Goal: Task Accomplishment & Management: Manage account settings

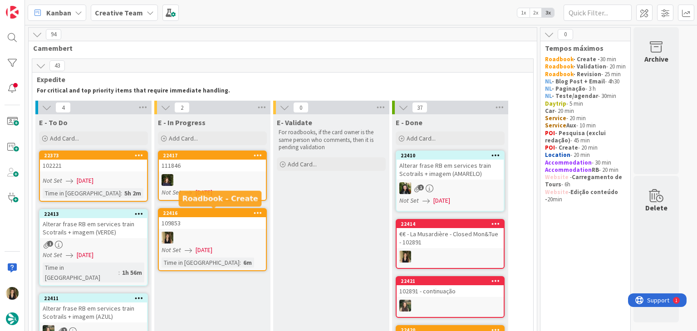
click at [236, 218] on div "109853" at bounding box center [212, 223] width 107 height 12
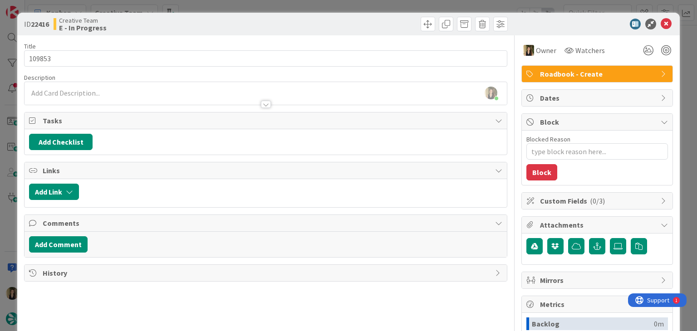
drag, startPoint x: 227, startPoint y: 23, endPoint x: 225, endPoint y: 9, distance: 14.1
click at [225, 22] on div "Creative Team E - In Progress" at bounding box center [159, 24] width 210 height 15
click at [225, 8] on div "ID 22416 Creative Team E - In Progress Title 6 / 128 109853 Description [PERSON…" at bounding box center [348, 165] width 697 height 331
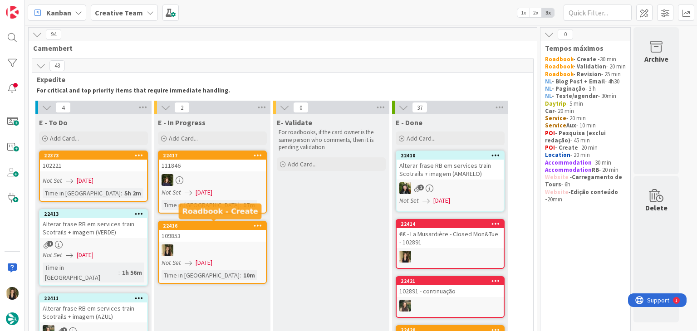
click at [230, 230] on div "109853" at bounding box center [212, 236] width 107 height 12
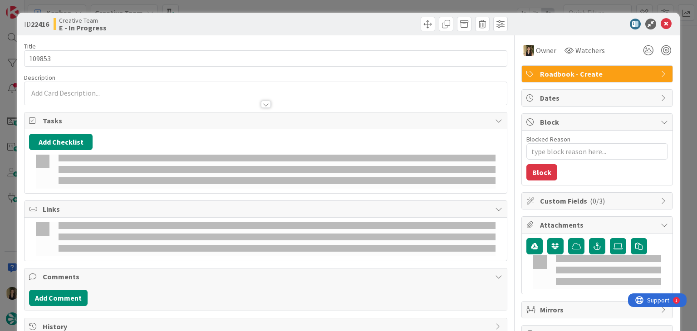
type textarea "x"
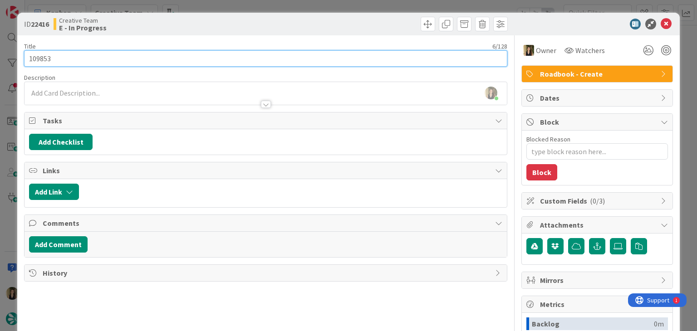
click at [39, 59] on input "109853" at bounding box center [265, 58] width 483 height 16
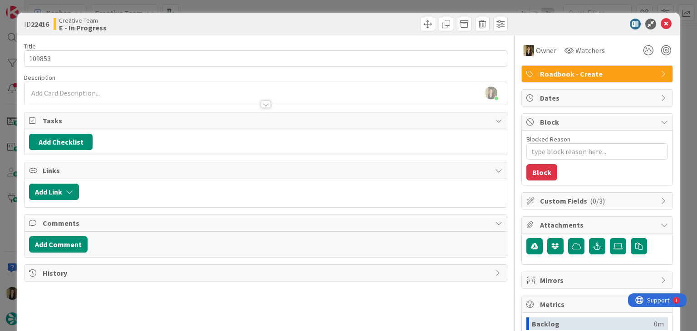
drag, startPoint x: 233, startPoint y: 22, endPoint x: 238, endPoint y: 10, distance: 13.6
click at [233, 22] on div "Creative Team E - In Progress" at bounding box center [159, 24] width 210 height 15
click at [238, 6] on div "ID 22416 Creative Team E - In Progress Title 6 / 128 109853 Description [PERSON…" at bounding box center [348, 165] width 697 height 331
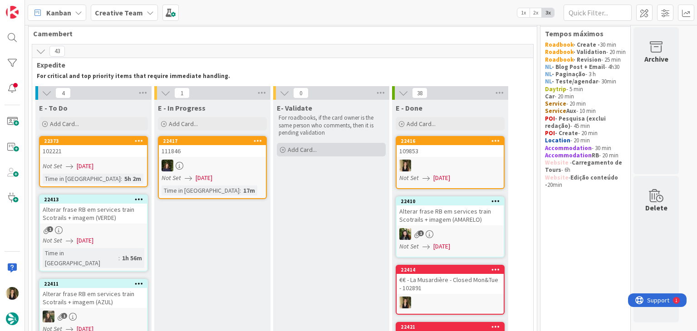
click at [338, 151] on div "Add Card..." at bounding box center [331, 150] width 109 height 14
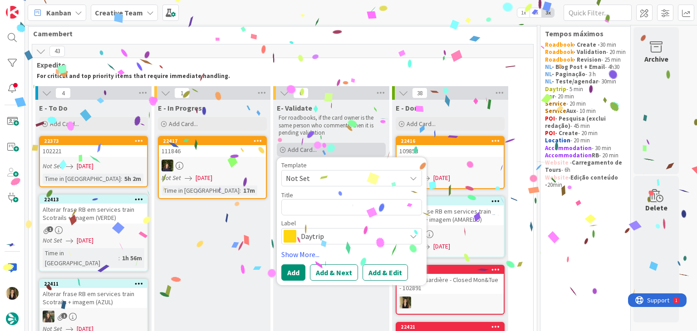
type textarea "109853"
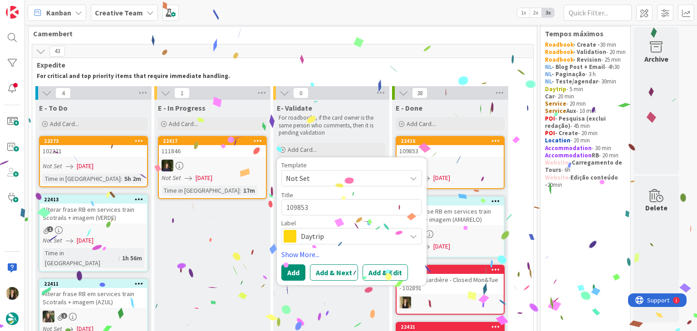
type textarea "x"
type textarea "109853"
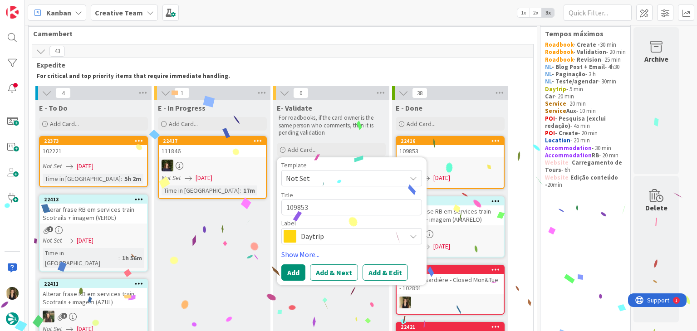
type textarea "x"
type textarea "109853 V"
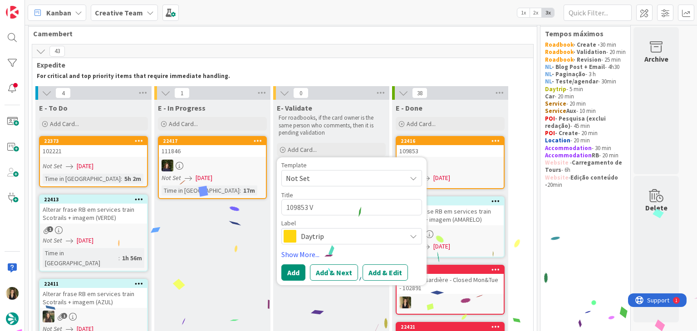
type textarea "x"
type textarea "109853 Va"
type textarea "x"
type textarea "109853 Val"
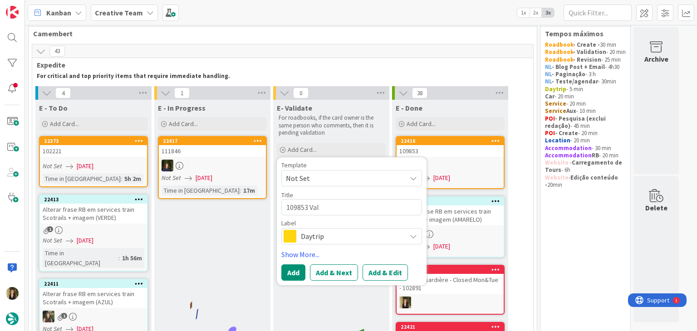
type textarea "x"
type textarea "109853 Vali"
type textarea "x"
type textarea "109853 Valid"
type textarea "x"
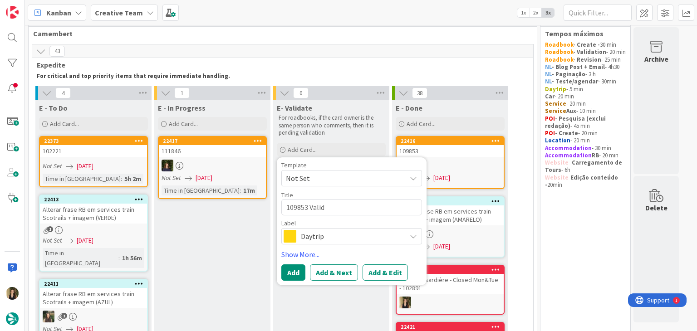
type textarea "109853 Valida"
type textarea "x"
type textarea "109853 Validat"
type textarea "x"
type textarea "109853 Validati"
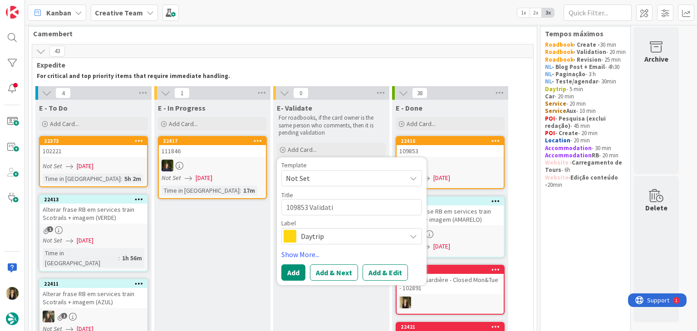
type textarea "x"
type textarea "109853 Validatio"
type textarea "x"
type textarea "109853 Validation"
click at [337, 235] on span "Daytrip" at bounding box center [351, 236] width 101 height 13
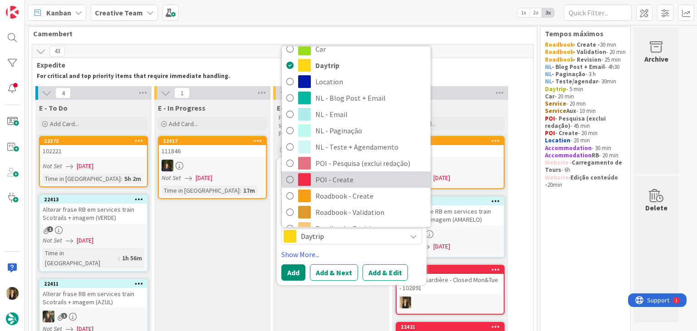
scroll to position [45, 0]
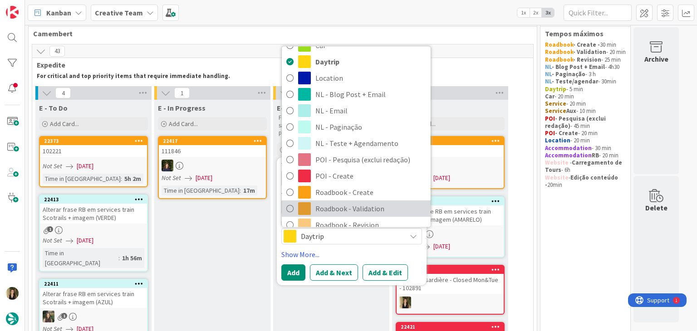
click at [366, 203] on span "Roadbook - Validation" at bounding box center [370, 209] width 111 height 14
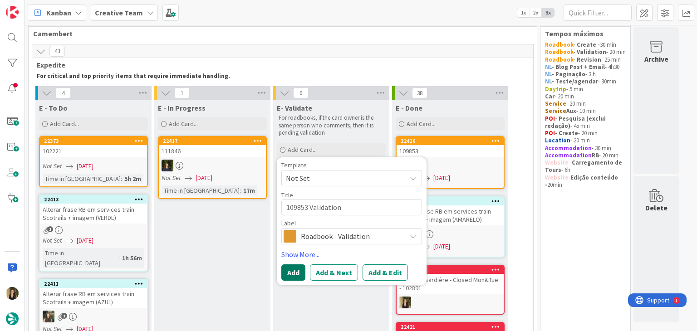
drag, startPoint x: 291, startPoint y: 271, endPoint x: 298, endPoint y: 254, distance: 17.9
click at [290, 271] on button "Add" at bounding box center [293, 272] width 24 height 16
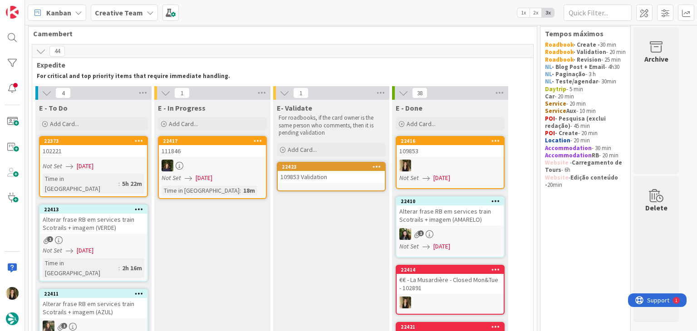
click at [328, 180] on div "109853 Validation" at bounding box center [331, 177] width 107 height 12
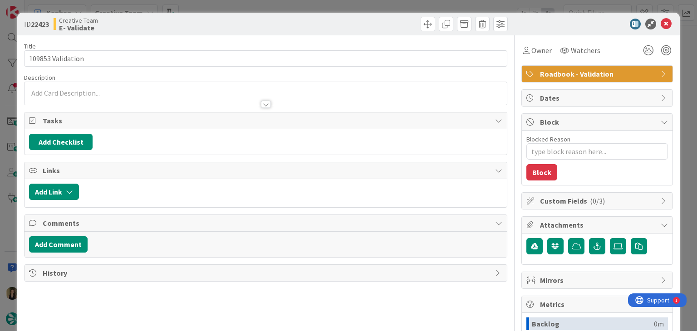
type textarea "x"
click at [202, 91] on p at bounding box center [265, 93] width 473 height 10
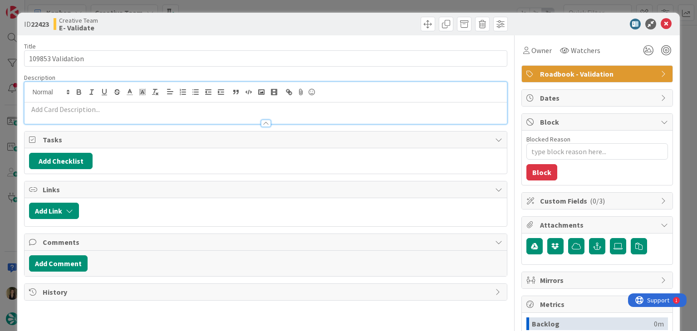
click at [198, 111] on p at bounding box center [265, 109] width 473 height 10
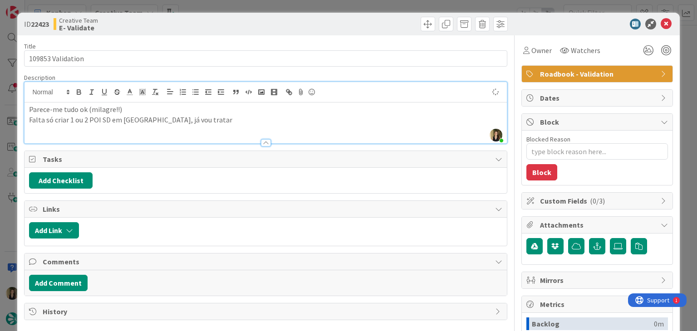
click at [217, 24] on div "Creative Team E- Validate" at bounding box center [159, 24] width 210 height 15
click at [230, 5] on div "ID 22423 Creative Team E- Validate Title 17 / 128 109853 Validation Description…" at bounding box center [348, 165] width 697 height 331
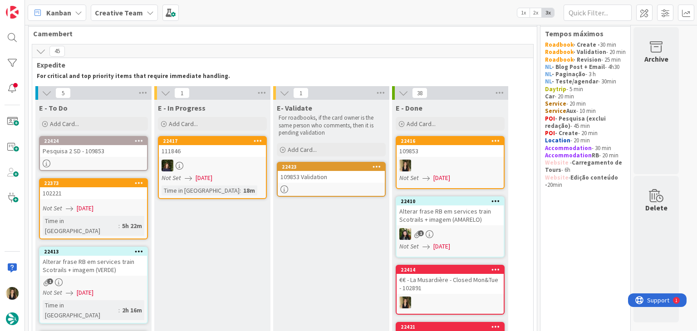
click at [127, 208] on div "Not Set [DATE]" at bounding box center [95, 209] width 104 height 10
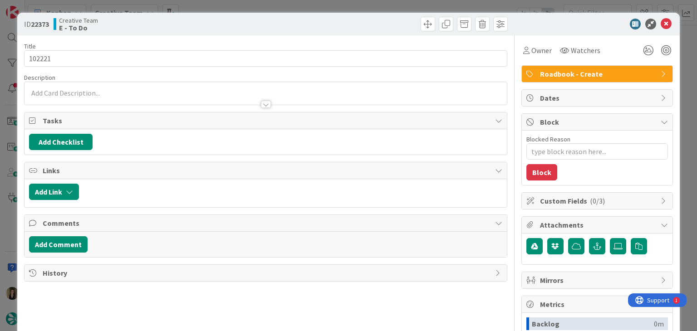
click at [217, 17] on div "Creative Team E - To Do" at bounding box center [159, 24] width 210 height 15
click at [216, 9] on div "ID 22373 Creative Team E - To Do Title 6 / 128 102221 Description Owner Watcher…" at bounding box center [348, 165] width 697 height 331
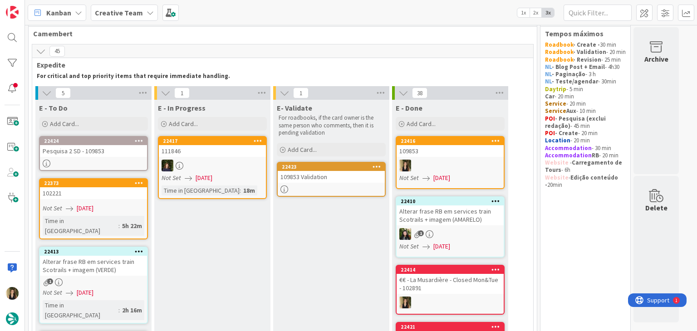
click at [127, 158] on link "22424 Pesquisa 2 SD - 109853" at bounding box center [93, 153] width 109 height 35
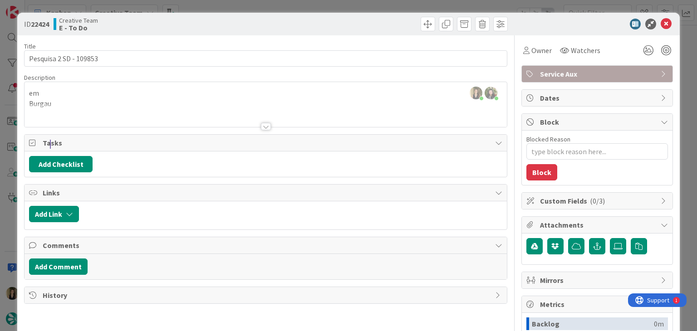
click at [371, 14] on div "ID 22424 Creative Team E - To Do" at bounding box center [348, 24] width 662 height 23
click at [370, 8] on div "ID 22424 Creative Team E - To Do Title 22 / 128 Pesquisa 2 SD - 109853 Descript…" at bounding box center [348, 165] width 697 height 331
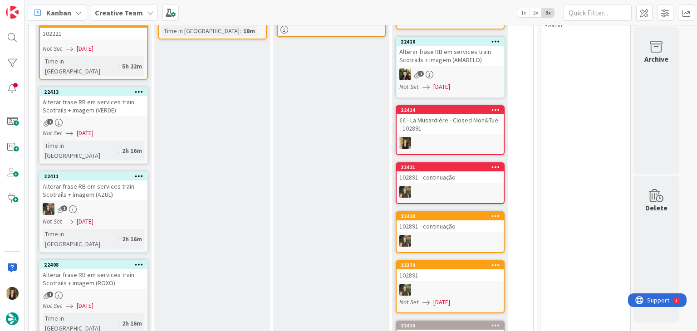
scroll to position [60, 0]
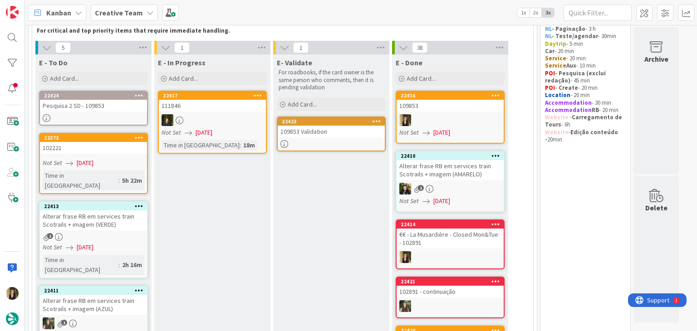
click at [110, 150] on div "102221" at bounding box center [93, 148] width 107 height 12
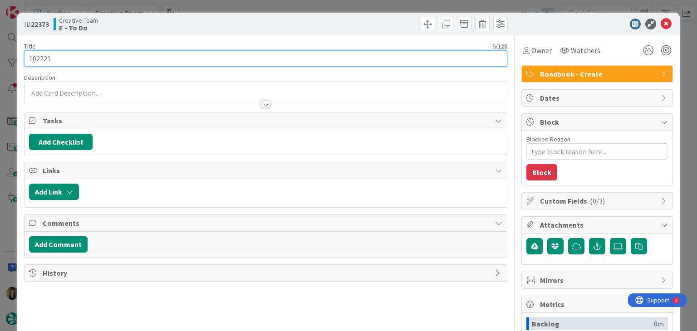
click at [37, 60] on input "102221" at bounding box center [265, 58] width 483 height 16
click at [36, 60] on input "102221" at bounding box center [265, 58] width 483 height 16
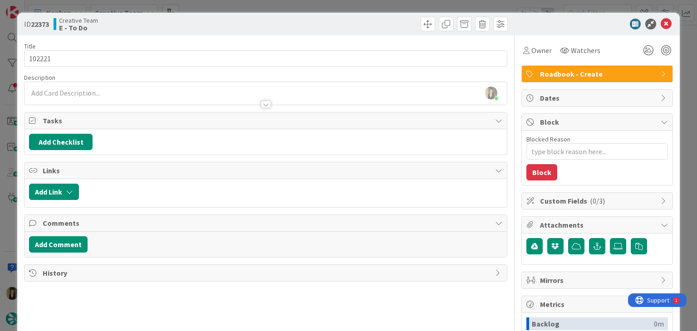
drag, startPoint x: 254, startPoint y: 23, endPoint x: 251, endPoint y: 10, distance: 14.1
click at [253, 23] on div "Creative Team E - To Do" at bounding box center [159, 24] width 210 height 15
click at [250, 7] on div "ID 22373 Creative Team E - To Do Title 6 / 128 102221 Description [PERSON_NAME]…" at bounding box center [348, 165] width 697 height 331
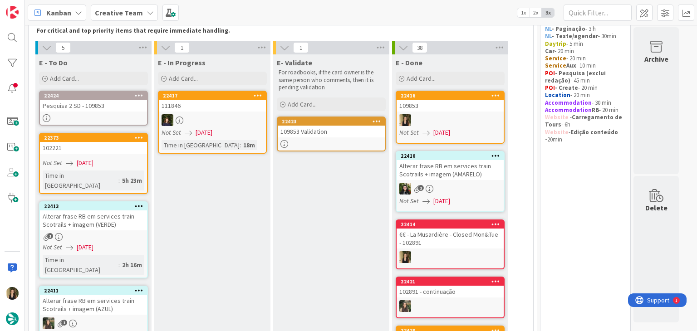
click at [108, 156] on link "22373 102221 Not Set [DATE] Time in [GEOGRAPHIC_DATA] : 5h 23m" at bounding box center [93, 163] width 109 height 61
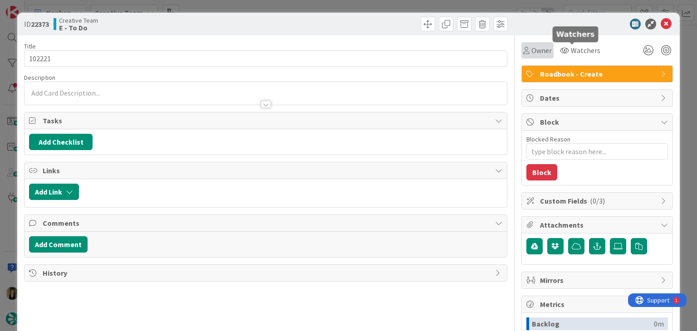
click at [537, 52] on span "Owner" at bounding box center [541, 50] width 20 height 11
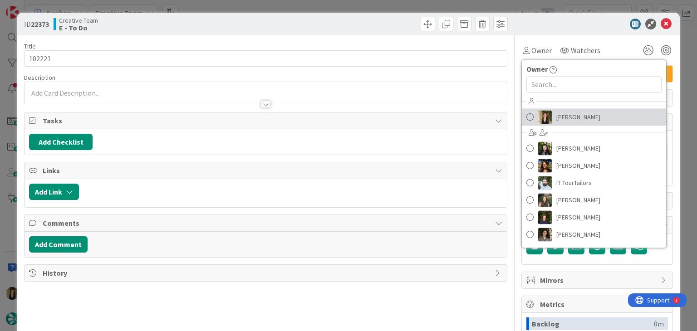
drag, startPoint x: 548, startPoint y: 111, endPoint x: 538, endPoint y: 107, distance: 10.6
click at [548, 111] on link "[PERSON_NAME]" at bounding box center [594, 116] width 144 height 17
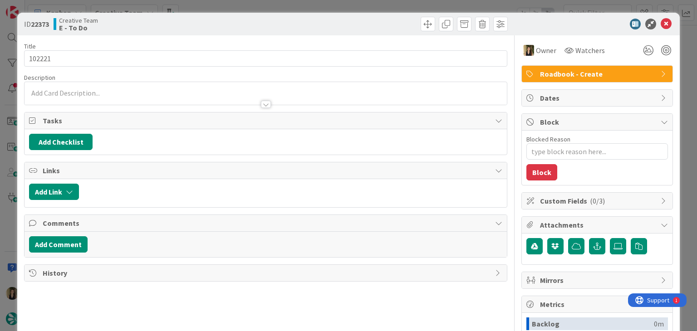
click at [369, 18] on div at bounding box center [387, 24] width 239 height 15
click at [366, 6] on div "ID 22373 Creative Team E - To Do Title 6 / 128 102221 Description Owner Watcher…" at bounding box center [348, 165] width 697 height 331
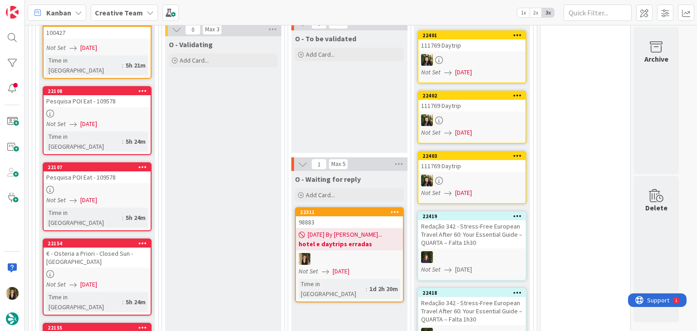
scroll to position [1134, 0]
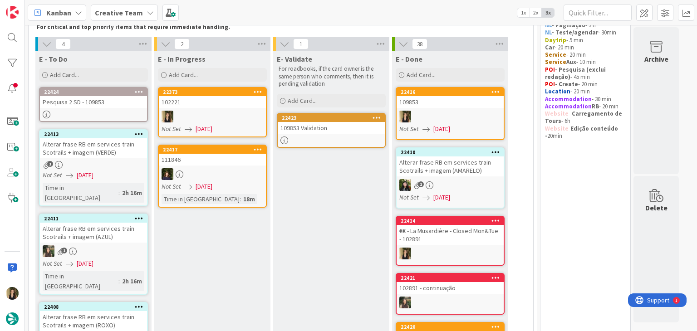
scroll to position [57, 0]
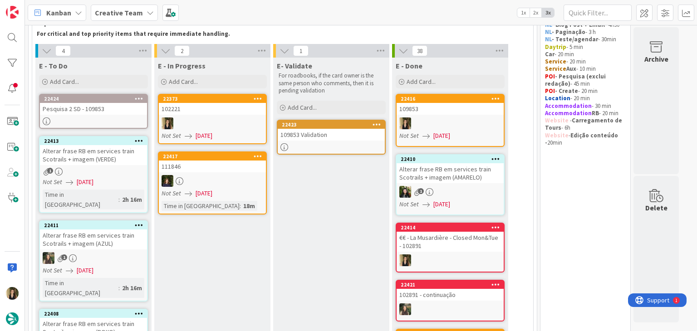
click at [212, 134] on span "[DATE]" at bounding box center [203, 136] width 17 height 10
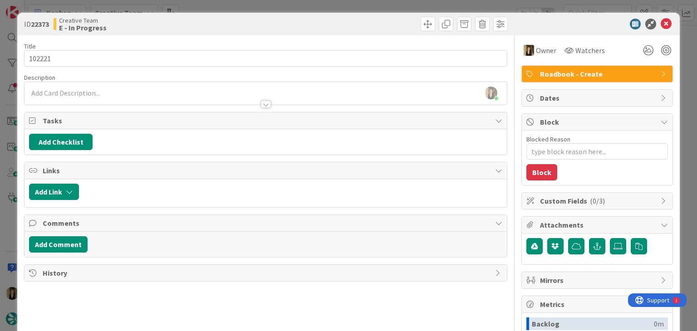
type textarea "x"
click at [134, 89] on div "[PERSON_NAME] joined 2 m ago" at bounding box center [265, 93] width 482 height 23
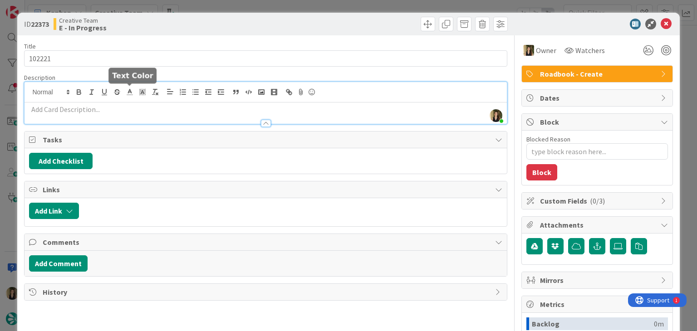
click at [131, 110] on p at bounding box center [265, 109] width 473 height 10
paste div
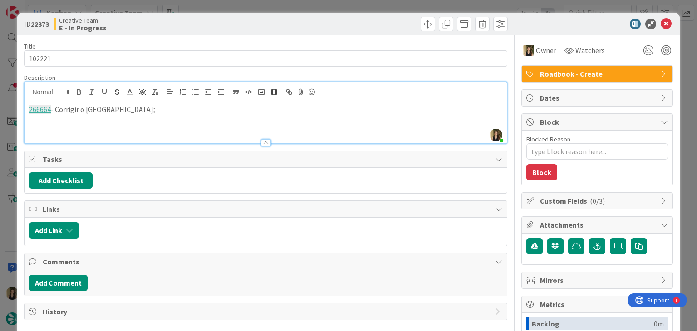
click at [208, 9] on div "ID 22373 Creative Team E - In Progress Title 6 / 128 102221 Description [GEOGRA…" at bounding box center [348, 165] width 697 height 331
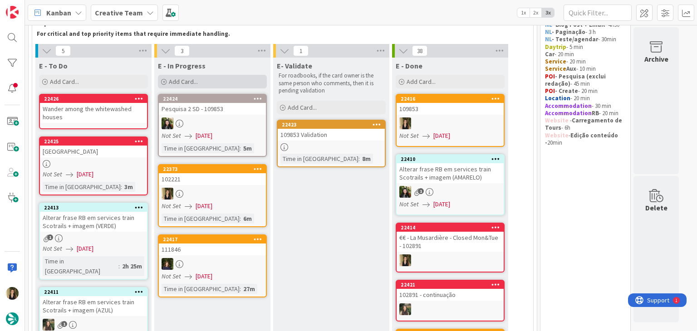
click at [235, 83] on div "Add Card..." at bounding box center [212, 82] width 109 height 14
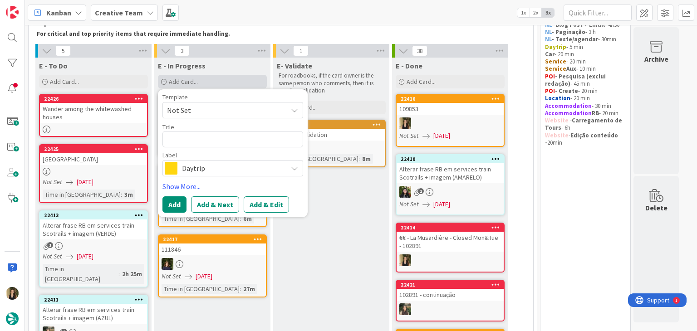
type textarea "x"
type textarea "[GEOGRAPHIC_DATA]"
type textarea "x"
type textarea "[GEOGRAPHIC_DATA]"
type textarea "x"
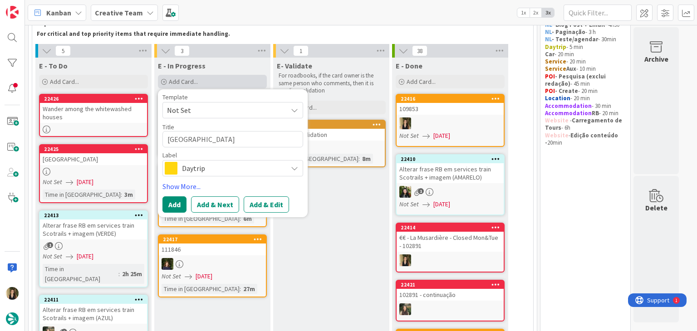
type textarea "[GEOGRAPHIC_DATA] c"
type textarea "x"
type textarea "[GEOGRAPHIC_DATA] cr"
type textarea "x"
type textarea "[GEOGRAPHIC_DATA] cri"
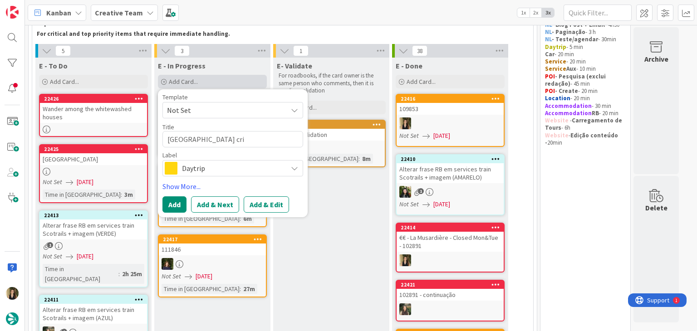
type textarea "x"
type textarea "[GEOGRAPHIC_DATA] cria"
type textarea "x"
type textarea "[GEOGRAPHIC_DATA] criar"
type textarea "x"
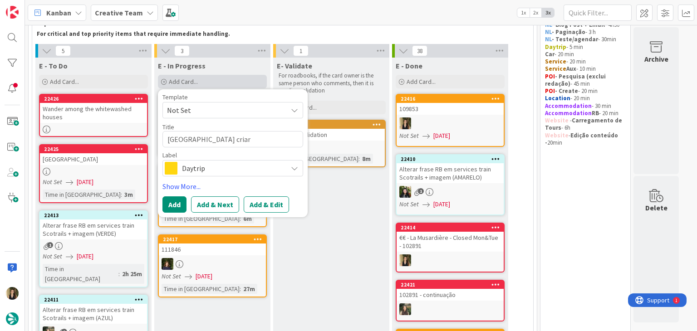
type textarea "[GEOGRAPHIC_DATA] criar"
type textarea "x"
type textarea "Musée Du Louvre criar s"
type textarea "x"
type textarea "[GEOGRAPHIC_DATA] criar su"
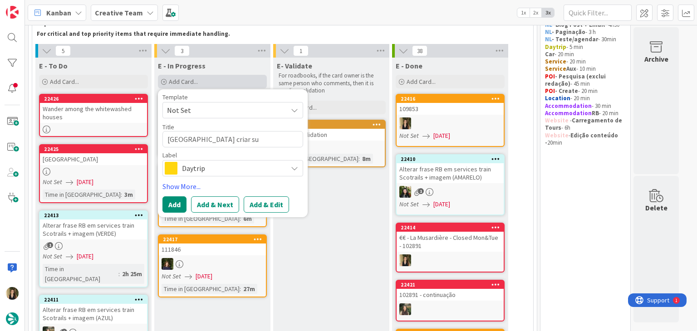
type textarea "x"
type textarea "Musée Du Louvre criar sup"
type textarea "x"
type textarea "Musée Du Louvre criar supp"
type textarea "x"
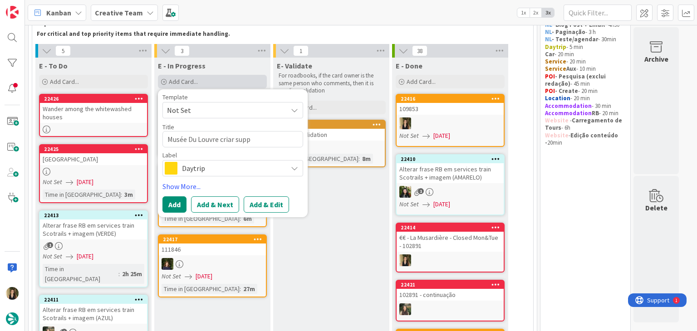
type textarea "Musée Du Louvre criar suppl"
type textarea "x"
type textarea "Musée Du Louvre criar suppli"
type textarea "x"
type textarea "Musée Du Louvre criar supplie"
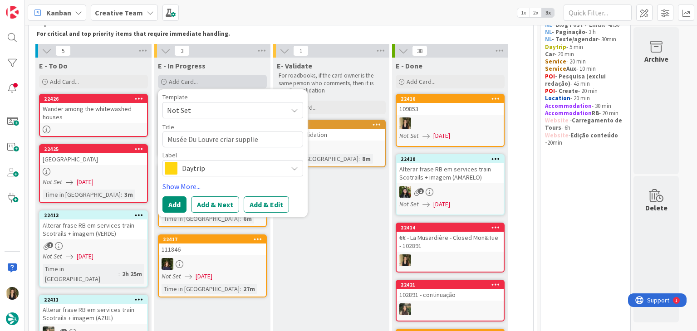
type textarea "x"
type textarea "Musée Du Louvre criar supplier"
type textarea "x"
type textarea "Musée Du Louvre criar supplier"
type textarea "x"
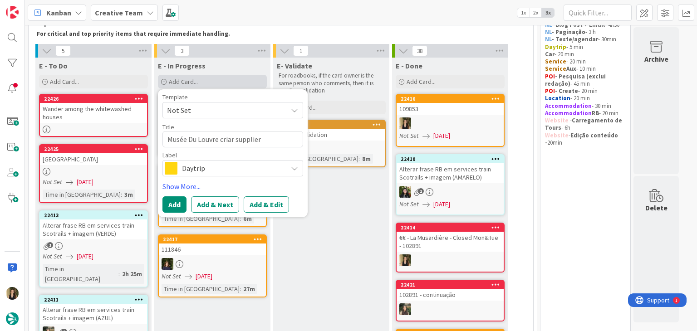
type textarea "Musée Du Louvre criar supplier e"
type textarea "x"
type textarea "Musée Du Louvre criar supplier e"
type textarea "x"
type textarea "Musée Du Louvre criar supplier e a"
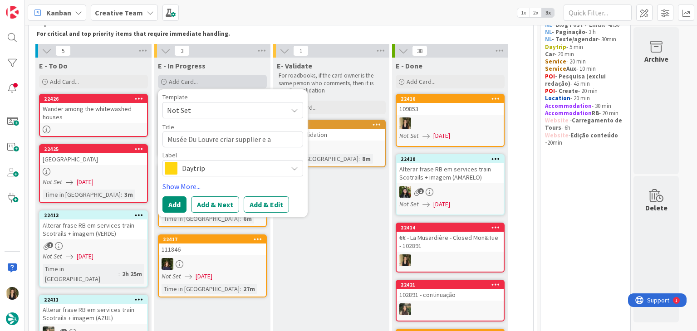
type textarea "x"
type textarea "Musée Du Louvre criar supplier e as"
type textarea "x"
type textarea "Musée Du Louvre criar supplier e ass"
type textarea "x"
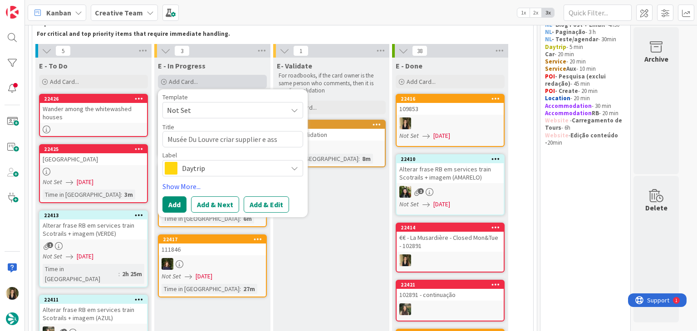
type textarea "Musée Du Louvre criar supplier e asso"
type textarea "x"
type textarea "Musée Du Louvre criar supplier e assoc"
type textarea "x"
type textarea "Musée Du Louvre criar supplier e associ"
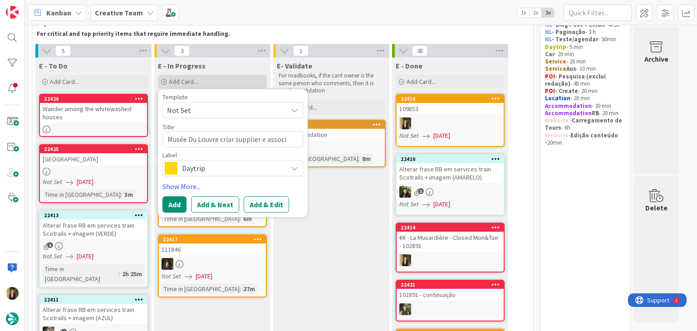
type textarea "x"
type textarea "Musée Du Louvre criar supplier e associa"
type textarea "x"
type textarea "Musée Du Louvre criar supplier e associar"
click at [240, 162] on span "Daytrip" at bounding box center [232, 168] width 101 height 13
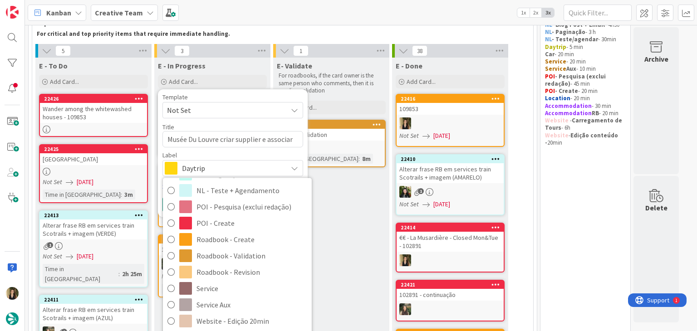
scroll to position [136, 0]
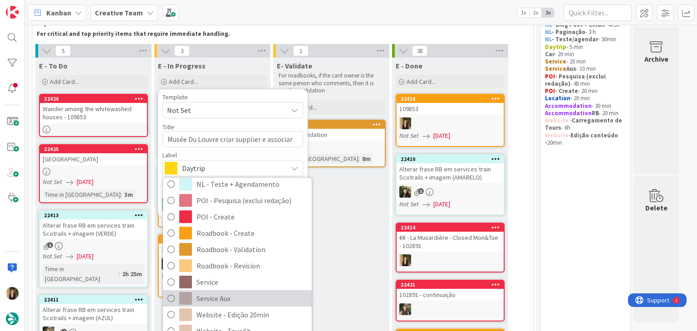
click at [220, 296] on span "Service Aux" at bounding box center [251, 299] width 111 height 14
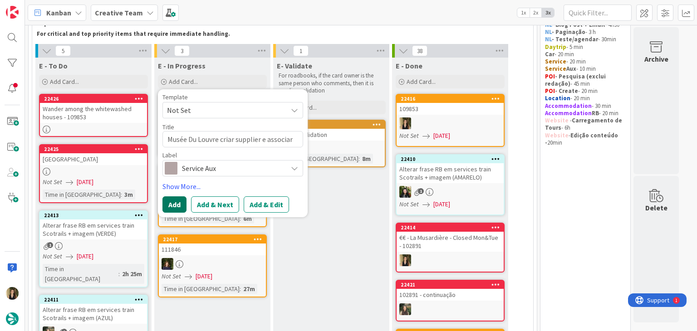
click at [172, 204] on button "Add" at bounding box center [174, 204] width 24 height 16
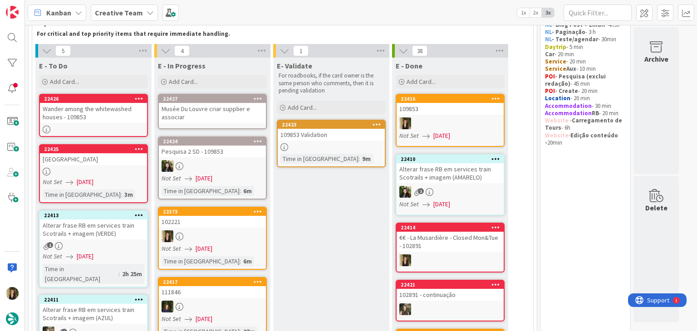
click at [236, 120] on div "Musée Du Louvre criar supplier e associar" at bounding box center [212, 113] width 107 height 20
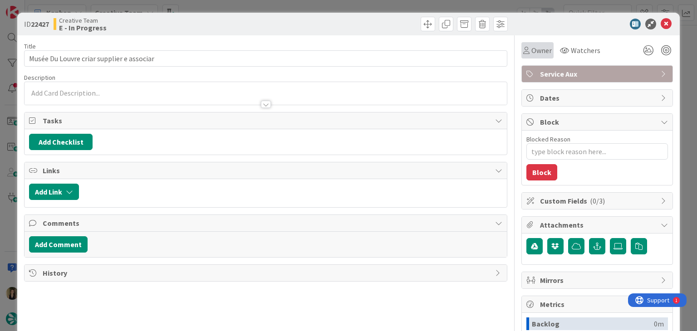
click at [531, 47] on span "Owner" at bounding box center [541, 50] width 20 height 11
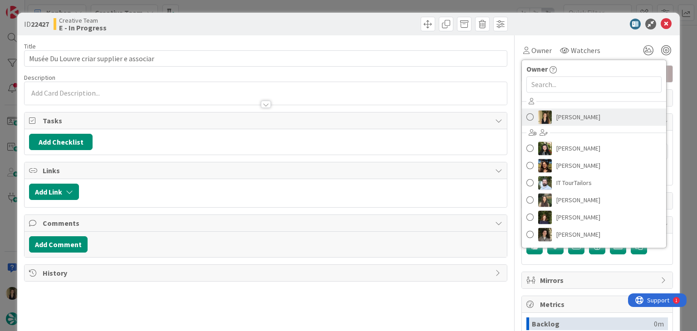
click at [562, 119] on span "[PERSON_NAME]" at bounding box center [578, 117] width 44 height 14
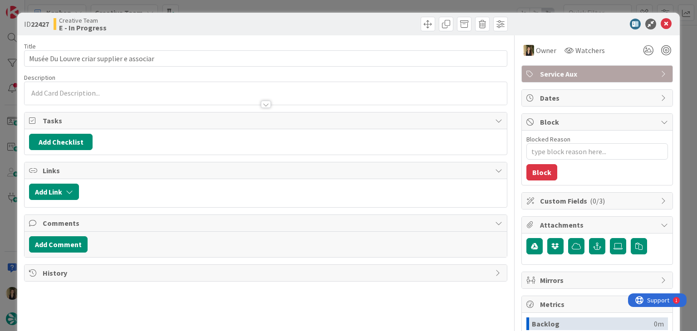
drag, startPoint x: 382, startPoint y: 39, endPoint x: 377, endPoint y: 19, distance: 20.5
click at [381, 37] on div "Title 41 / 128 Musée Du Louvre criar supplier e associar Description Owner Watc…" at bounding box center [265, 251] width 483 height 432
click at [376, 8] on div "ID 22427 Creative Team E - In Progress Title 41 / 128 Musée Du Louvre criar sup…" at bounding box center [348, 165] width 697 height 331
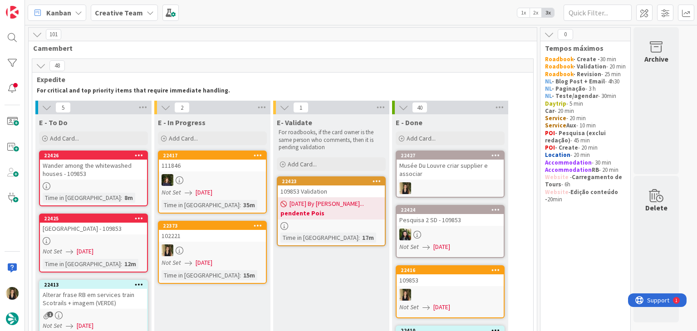
click at [241, 253] on div at bounding box center [212, 250] width 107 height 12
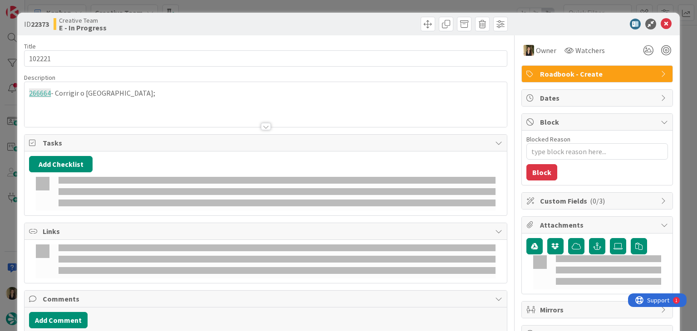
type textarea "x"
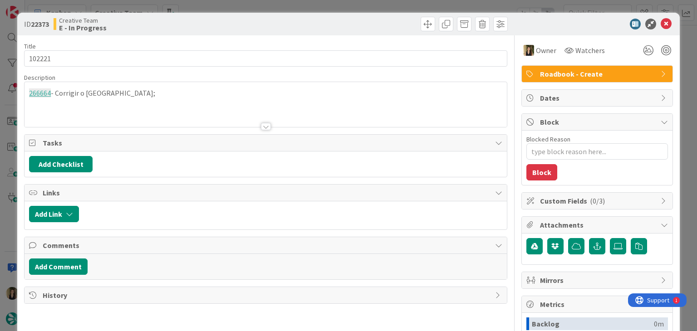
click at [165, 91] on p "266664 - Corrigir o [GEOGRAPHIC_DATA];" at bounding box center [265, 93] width 473 height 10
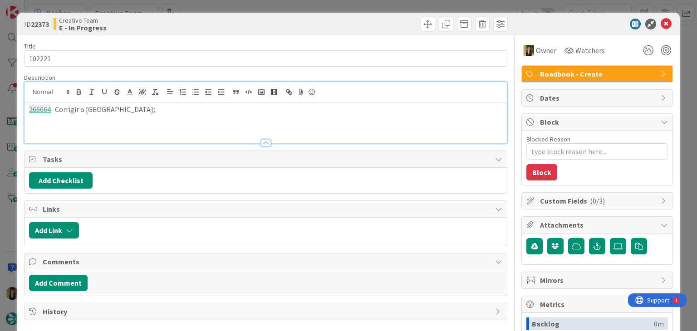
click at [157, 107] on p "266664 - Corrigir o [GEOGRAPHIC_DATA];" at bounding box center [265, 109] width 473 height 10
paste div
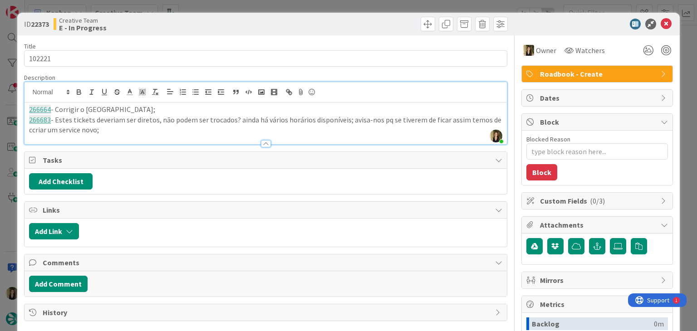
click at [270, 9] on div "ID 22373 Creative Team E - In Progress Title 6 / 128 102221 Description [PERSON…" at bounding box center [348, 165] width 697 height 331
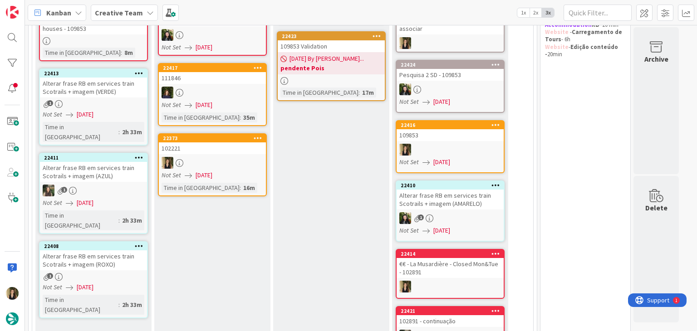
click at [241, 171] on div "Not Set [DATE]" at bounding box center [213, 176] width 104 height 10
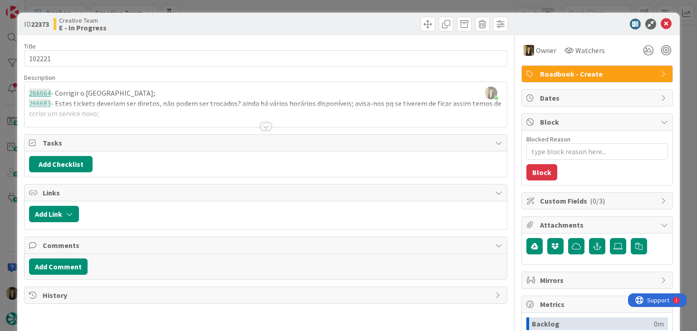
click at [156, 118] on div at bounding box center [265, 115] width 482 height 23
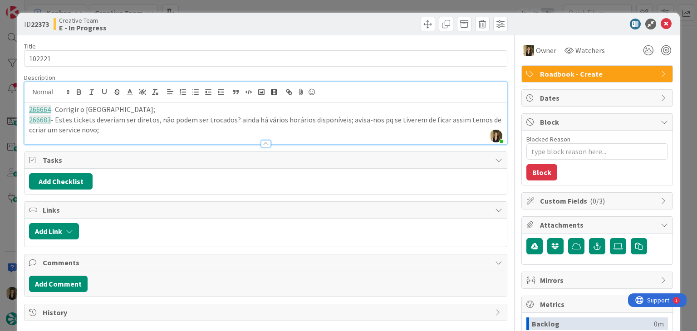
drag, startPoint x: 312, startPoint y: 21, endPoint x: 307, endPoint y: 10, distance: 12.4
click at [310, 19] on div at bounding box center [387, 24] width 239 height 15
click at [306, 9] on div "ID 22373 Creative Team E - In Progress Title 6 / 128 102221 Description [PERSON…" at bounding box center [348, 165] width 697 height 331
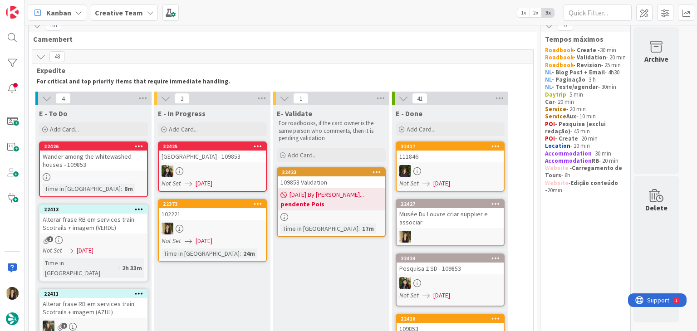
click at [235, 223] on div at bounding box center [212, 229] width 107 height 12
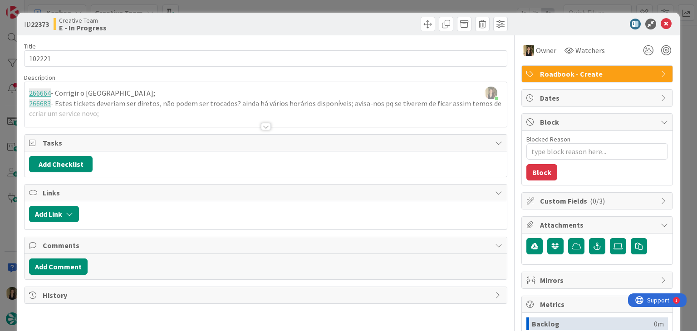
type textarea "x"
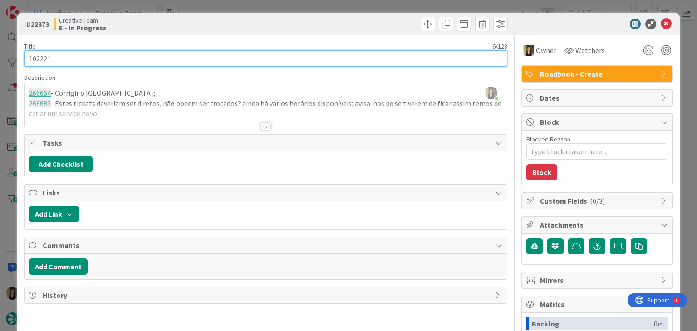
drag, startPoint x: 56, startPoint y: 55, endPoint x: 50, endPoint y: 55, distance: 6.4
click at [53, 55] on input "102221" at bounding box center [265, 58] width 483 height 16
click at [37, 56] on input "102221" at bounding box center [265, 58] width 483 height 16
click at [38, 56] on input "102221" at bounding box center [265, 58] width 483 height 16
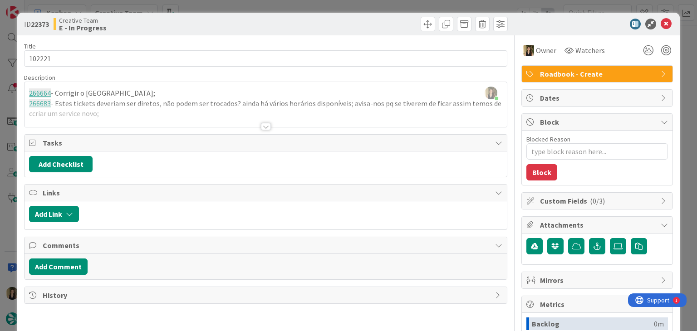
drag, startPoint x: 189, startPoint y: 26, endPoint x: 191, endPoint y: 15, distance: 10.5
click at [189, 25] on div "Creative Team E - In Progress" at bounding box center [159, 24] width 210 height 15
click at [200, 6] on div "ID 22373 Creative Team E - In Progress Title 6 / 128 102221 Description [PERSON…" at bounding box center [348, 165] width 697 height 331
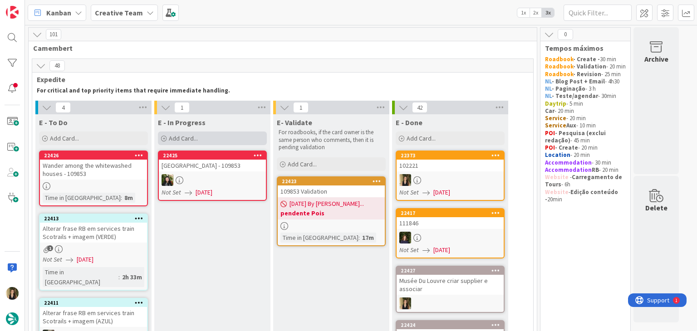
click at [220, 135] on div "Add Card..." at bounding box center [212, 139] width 109 height 14
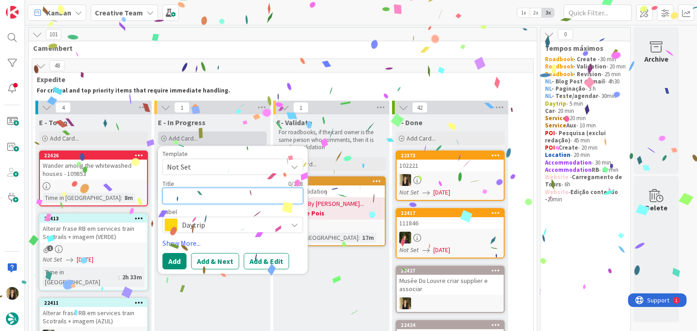
paste textarea "102221"
type textarea "102221"
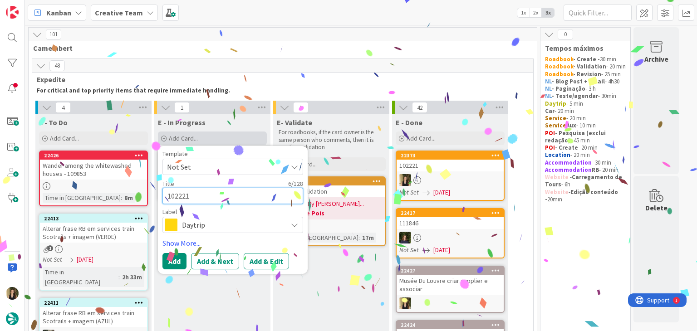
type textarea "x"
type textarea "102221"
type textarea "x"
type textarea "102221 c"
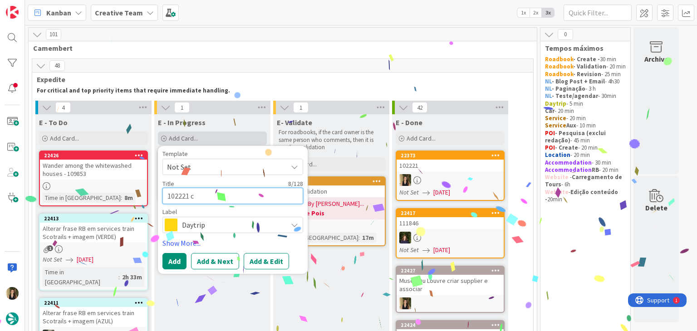
type textarea "x"
type textarea "102221 co"
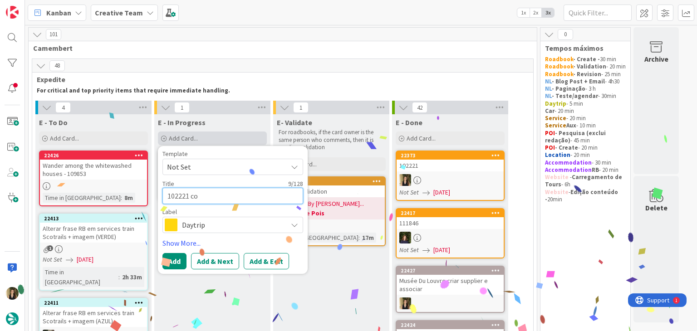
type textarea "x"
type textarea "102221 con"
type textarea "x"
type textarea "102221 cont"
type textarea "x"
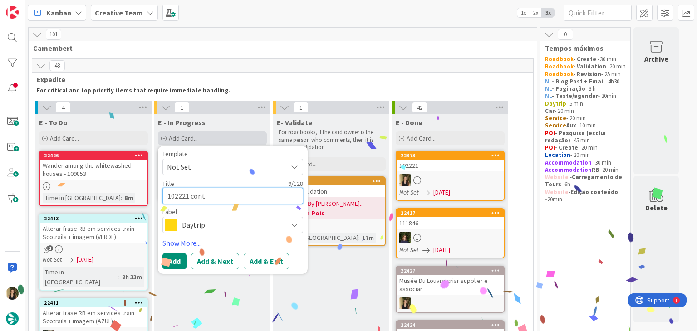
type textarea "102221 contu"
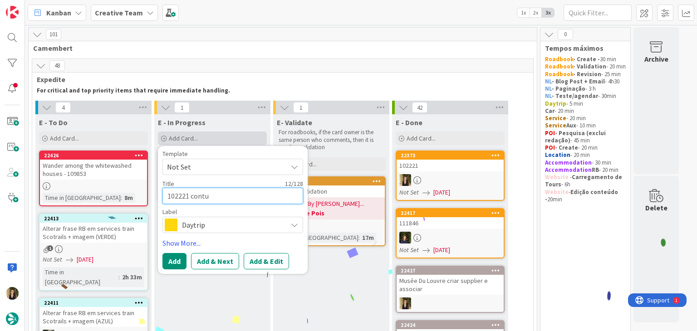
type textarea "x"
type textarea "102221 contun"
type textarea "x"
type textarea "102221 contu"
type textarea "x"
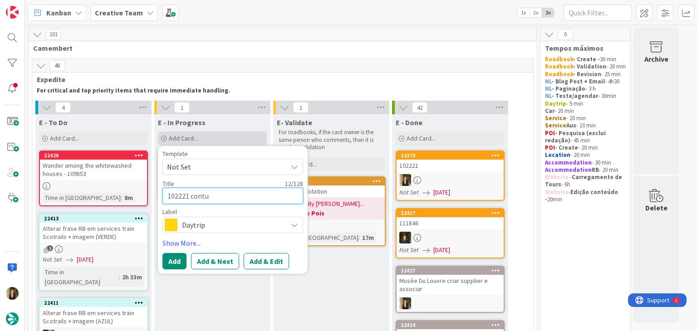
type textarea "102221 cont"
type textarea "x"
type textarea "102221 conti"
type textarea "x"
type textarea "102221 contin"
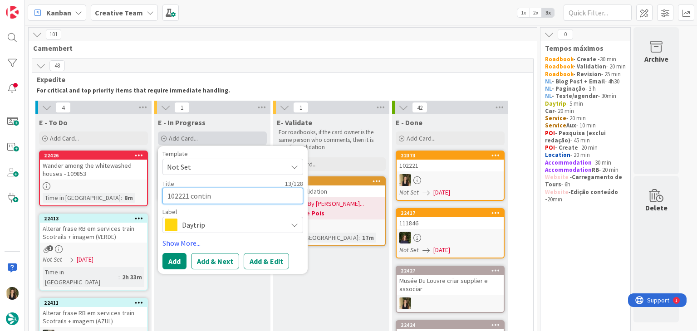
type textarea "x"
type textarea "102221 continu"
type textarea "x"
type textarea "102221 continua"
type textarea "x"
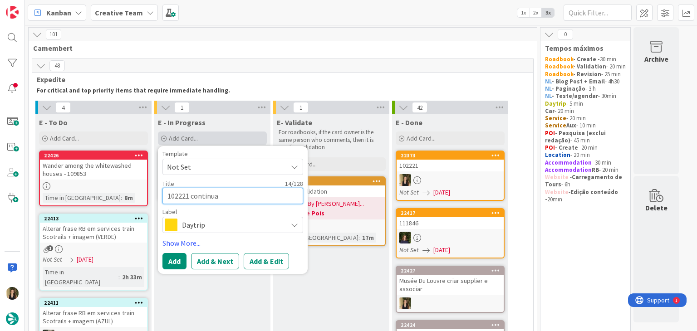
type textarea "102221 continuaç"
type textarea "x"
type textarea "102221 continuaçã"
type textarea "x"
type textarea "102221 continuação"
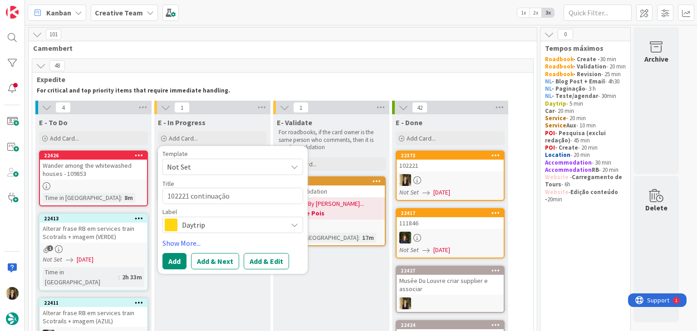
click at [249, 230] on span "Daytrip" at bounding box center [232, 225] width 101 height 13
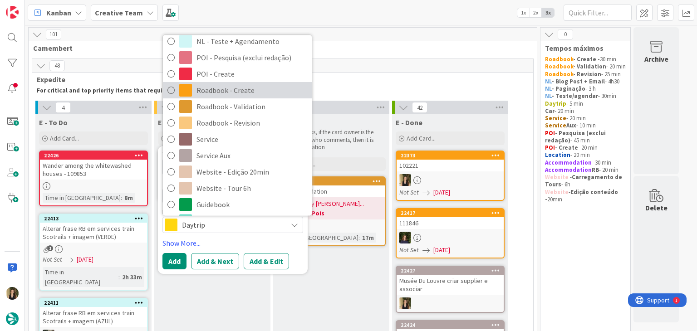
click at [256, 88] on span "Roadbook - Create" at bounding box center [251, 91] width 111 height 14
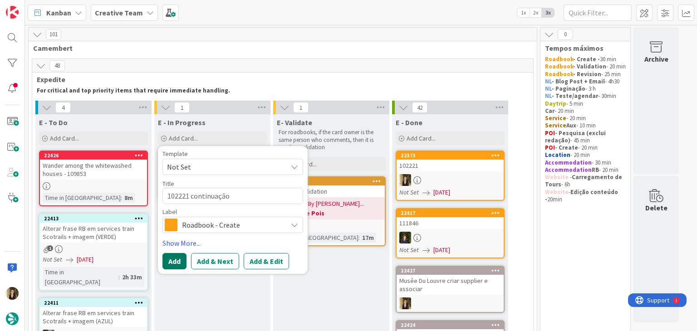
click at [176, 257] on button "Add" at bounding box center [174, 261] width 24 height 16
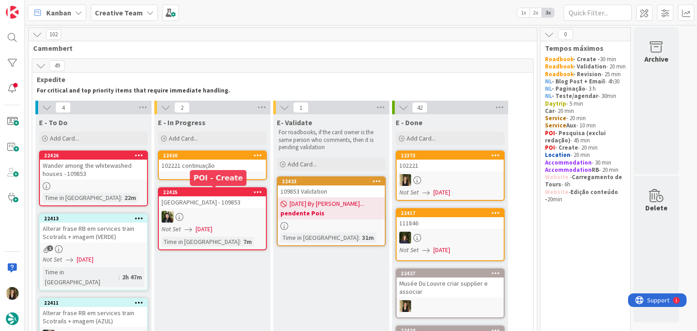
click at [182, 171] on link "22430 102221 continuação" at bounding box center [212, 165] width 109 height 29
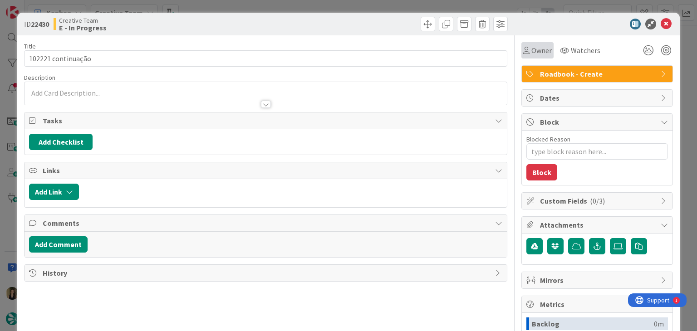
click at [531, 55] on span "Owner" at bounding box center [541, 50] width 20 height 11
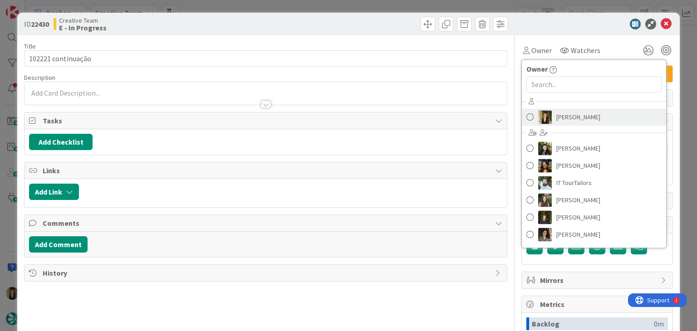
click at [563, 120] on span "[PERSON_NAME]" at bounding box center [578, 117] width 44 height 14
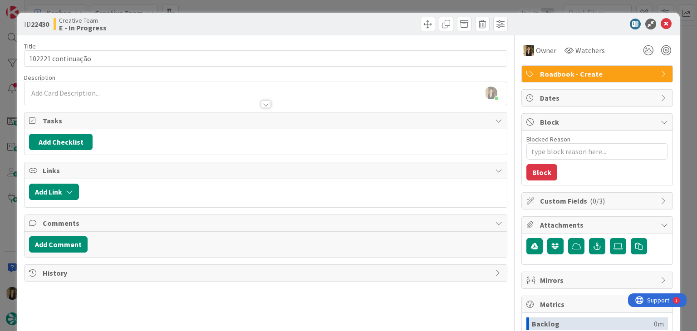
click at [249, 9] on div "ID 22430 Creative Team E - In Progress Title 18 / 128 102221 continuação Descri…" at bounding box center [348, 165] width 697 height 331
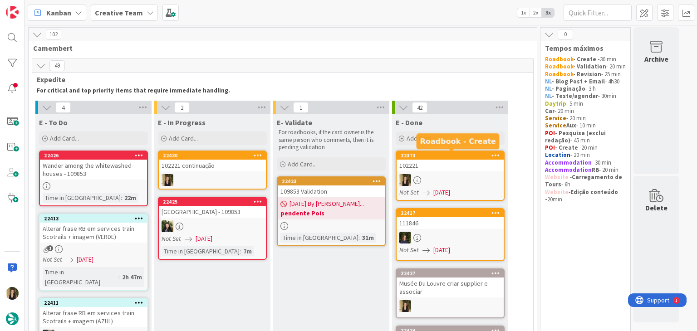
click at [437, 164] on div "102221" at bounding box center [449, 166] width 107 height 12
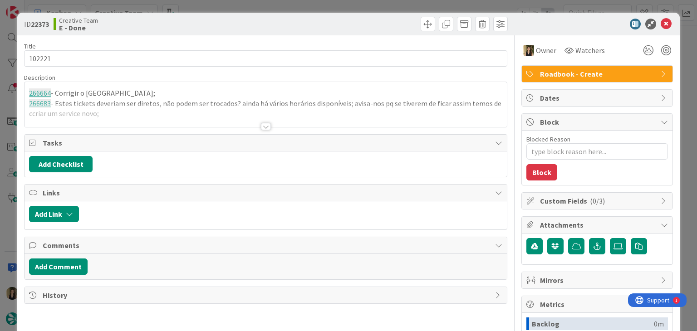
click at [138, 106] on div at bounding box center [265, 115] width 482 height 23
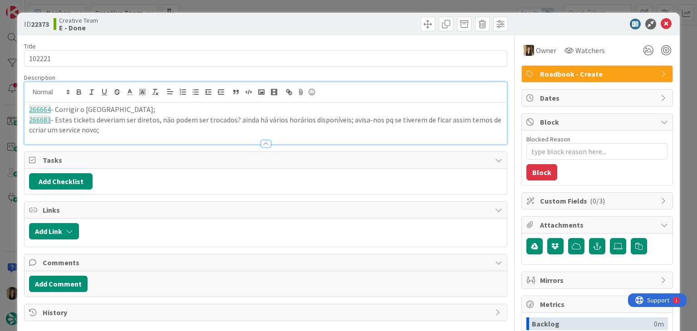
drag, startPoint x: 108, startPoint y: 133, endPoint x: 14, endPoint y: 104, distance: 99.1
click at [14, 104] on div "ID 22373 Creative Team E - Done Title 6 / 128 102221 Description 266664 - [GEOG…" at bounding box center [348, 165] width 697 height 331
copy div "266664 - Corrigir o [GEOGRAPHIC_DATA]; 266683 - Estes tickets deveriam ser dire…"
drag, startPoint x: 241, startPoint y: 18, endPoint x: 242, endPoint y: 4, distance: 14.1
click at [241, 17] on div "Creative Team E - Done" at bounding box center [159, 24] width 210 height 15
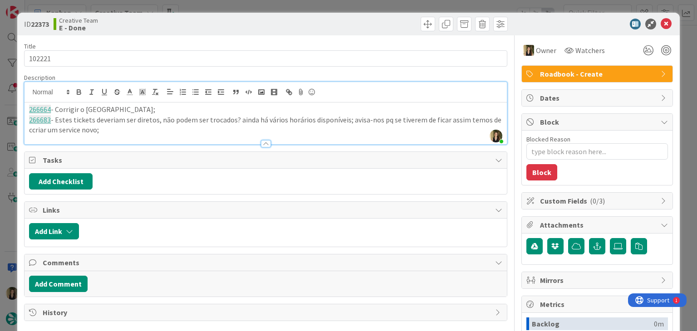
click at [242, 2] on div "ID 22373 Creative Team E - Done Title 6 / 128 102221 Description [PERSON_NAME] …" at bounding box center [348, 165] width 697 height 331
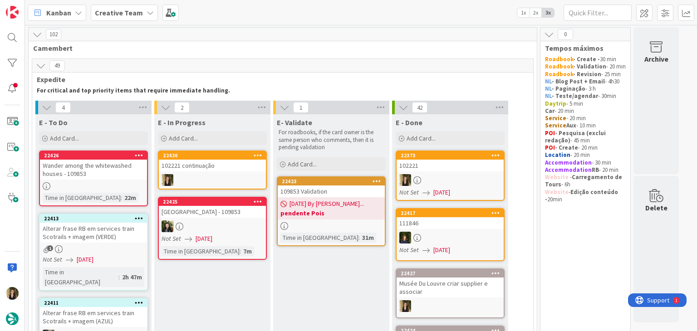
click at [229, 167] on div "102221 continuação" at bounding box center [212, 166] width 107 height 12
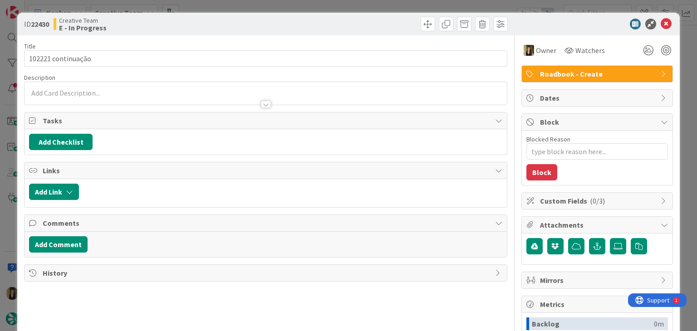
click at [144, 90] on div at bounding box center [265, 93] width 482 height 23
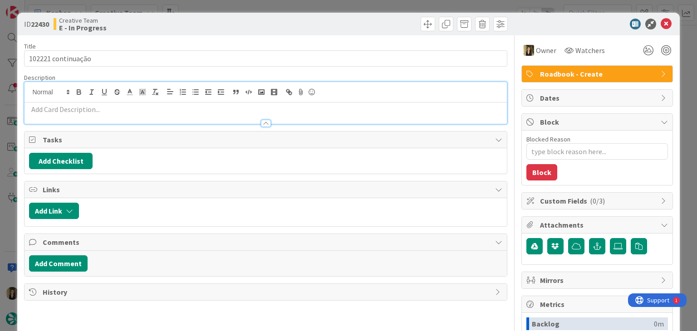
click at [138, 112] on p at bounding box center [265, 109] width 473 height 10
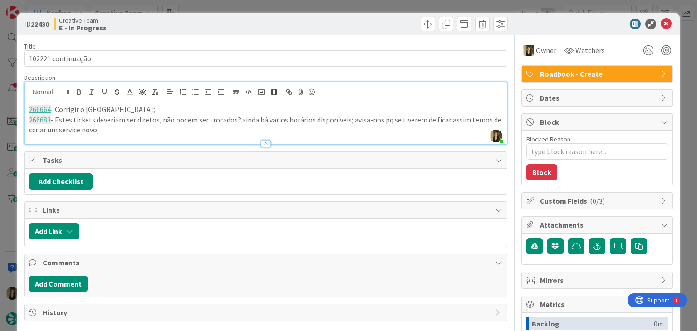
drag, startPoint x: 247, startPoint y: 24, endPoint x: 246, endPoint y: 15, distance: 9.5
click at [247, 24] on div "Creative Team E - In Progress" at bounding box center [159, 24] width 210 height 15
click at [247, 7] on div "ID 22430 Creative Team E - In Progress Title 18 / 128 102221 continuação Descri…" at bounding box center [348, 165] width 697 height 331
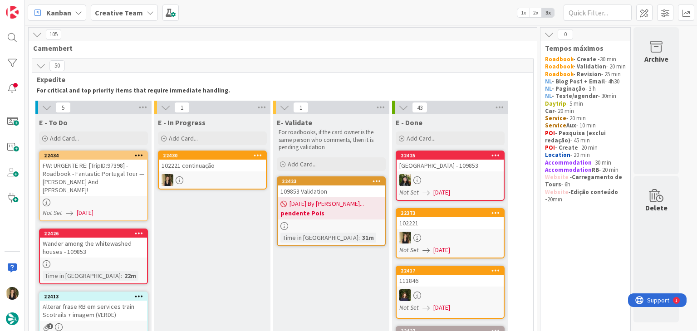
click at [237, 163] on div "102221 continuação" at bounding box center [212, 166] width 107 height 12
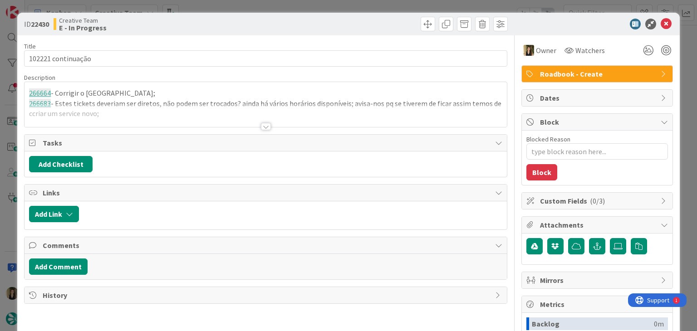
click at [122, 118] on div at bounding box center [265, 115] width 482 height 23
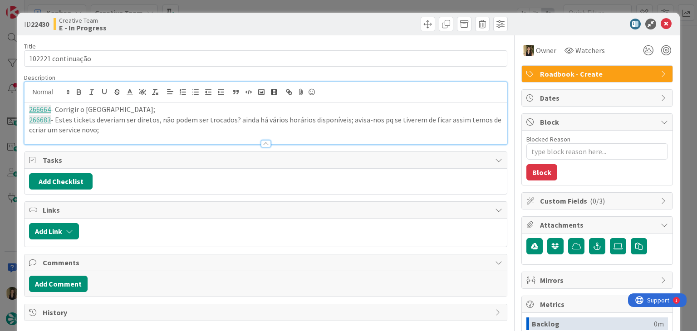
click at [131, 130] on p "266683 - Estes tickets deveriam ser diretos, não podem ser trocados? ainda há v…" at bounding box center [265, 125] width 473 height 20
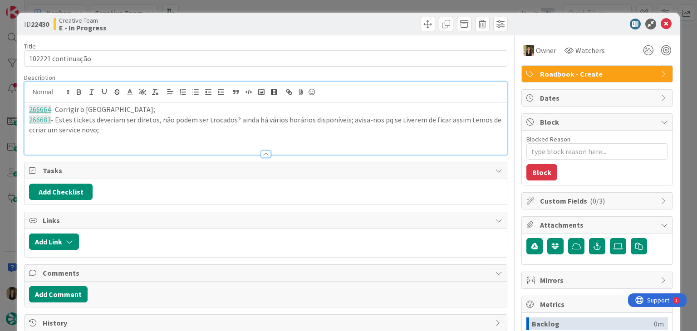
paste div
type textarea "x"
click at [190, 22] on div "Creative Team E - In Progress" at bounding box center [159, 24] width 210 height 15
click at [140, 139] on p "266694 - transfer por reservar;" at bounding box center [265, 140] width 473 height 10
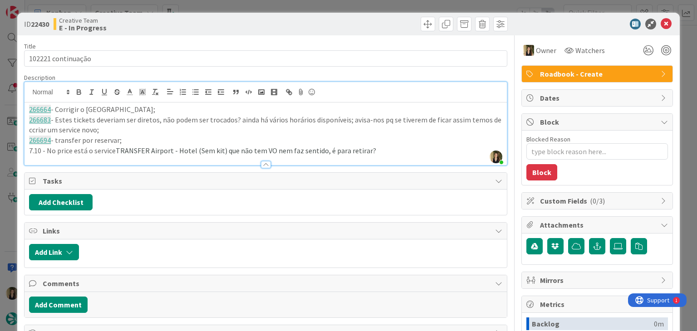
drag, startPoint x: 260, startPoint y: 21, endPoint x: 264, endPoint y: 4, distance: 17.4
click at [260, 20] on div "ID 22430 Creative Team E - In Progress" at bounding box center [265, 24] width 483 height 15
click at [265, 3] on div "ID 22430 Creative Team E - In Progress Title 18 / 128 102221 continuação Descri…" at bounding box center [348, 165] width 697 height 331
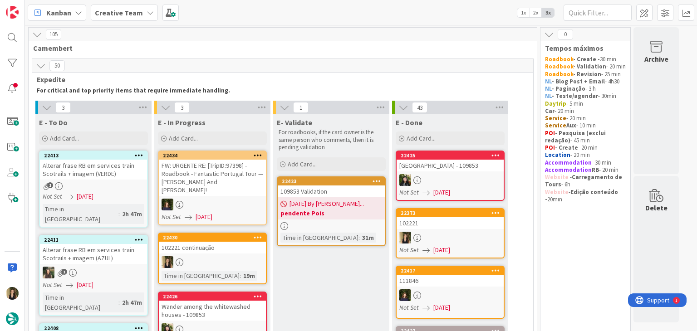
click at [236, 256] on div at bounding box center [212, 262] width 107 height 12
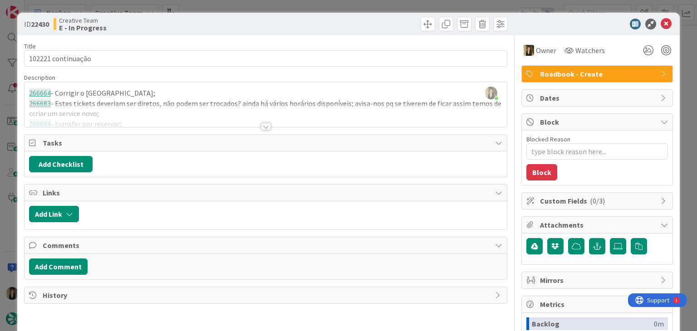
drag, startPoint x: 285, startPoint y: 22, endPoint x: 283, endPoint y: 5, distance: 16.9
click at [285, 20] on div at bounding box center [387, 24] width 239 height 15
click at [283, 5] on div "ID 22430 Creative Team E - In Progress Title 18 / 128 102221 continuação Descri…" at bounding box center [348, 165] width 697 height 331
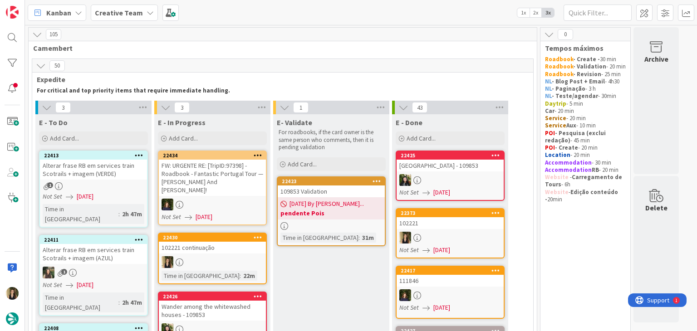
click at [238, 242] on div "102221 continuação" at bounding box center [212, 248] width 107 height 12
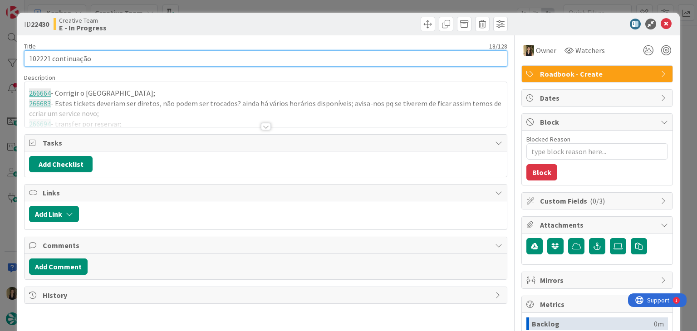
drag, startPoint x: 100, startPoint y: 57, endPoint x: 18, endPoint y: 58, distance: 81.6
click at [18, 58] on div "ID 22430 Creative Team E - In Progress Title 18 / 128 102221 continuação Descri…" at bounding box center [348, 244] width 662 height 462
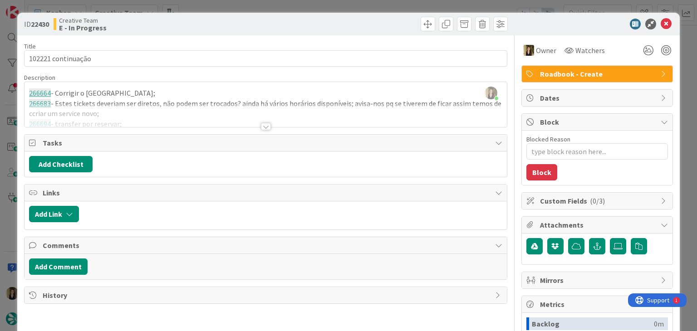
click at [207, 6] on div "ID 22430 Creative Team E - In Progress Title 18 / 128 102221 continuação Descri…" at bounding box center [348, 165] width 697 height 331
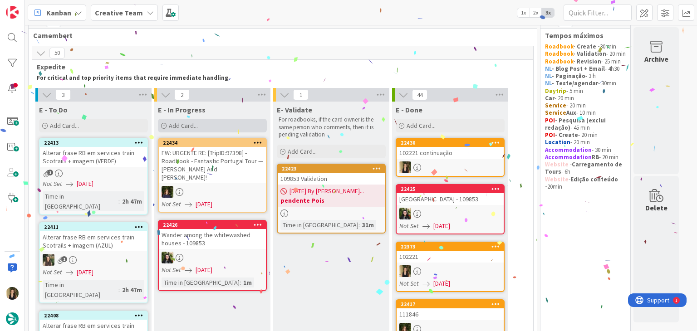
click at [210, 119] on div "Add Card..." at bounding box center [212, 126] width 109 height 14
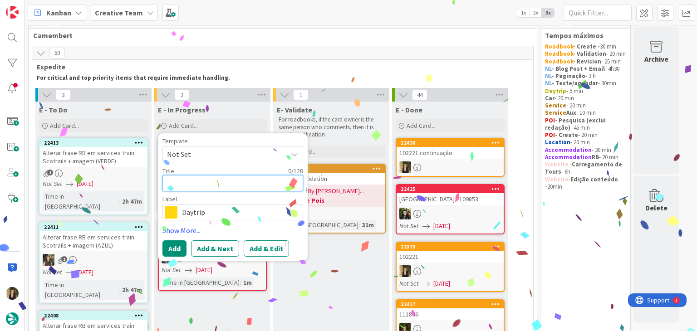
paste textarea "102221 continuação"
type textarea "x"
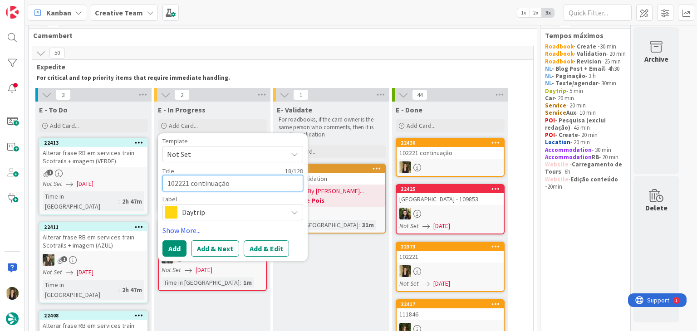
type textarea "102221 continuação"
click at [238, 211] on span "Daytrip" at bounding box center [232, 212] width 101 height 13
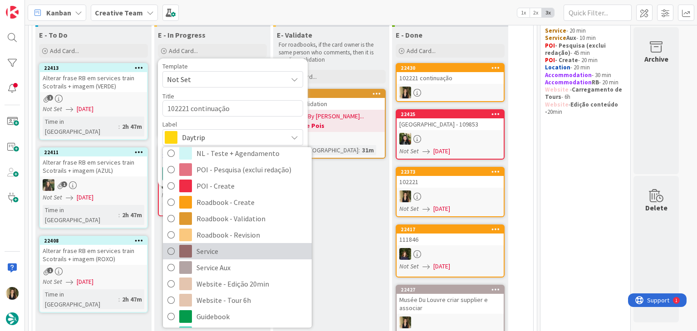
scroll to position [103, 0]
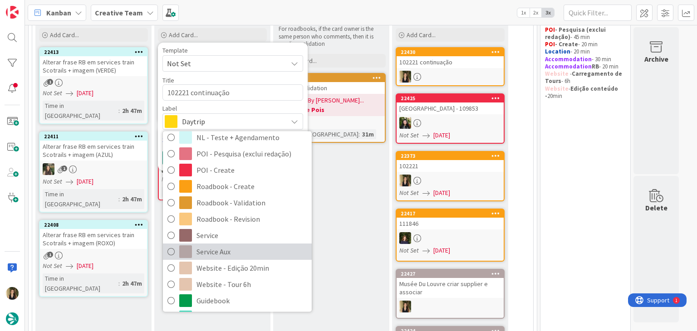
click at [245, 248] on span "Service Aux" at bounding box center [251, 252] width 111 height 14
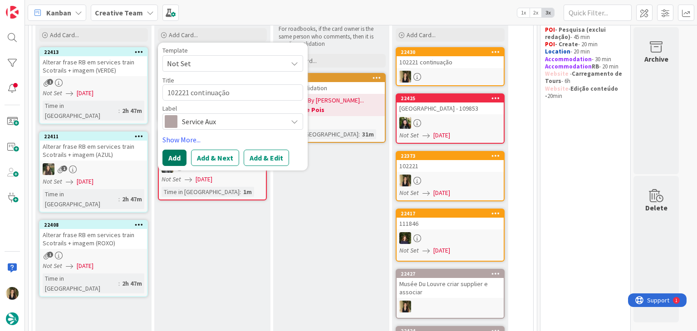
click at [184, 157] on button "Add" at bounding box center [174, 158] width 24 height 16
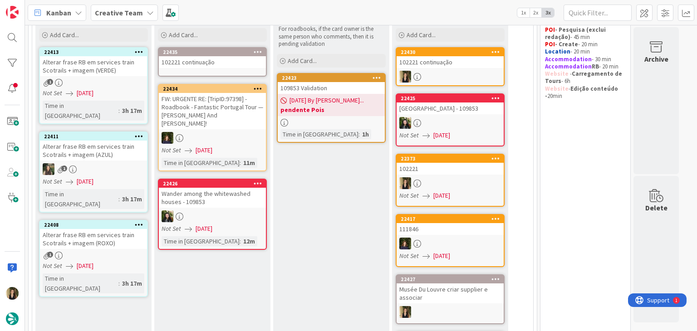
click at [236, 62] on div "102221 continuação" at bounding box center [212, 62] width 107 height 12
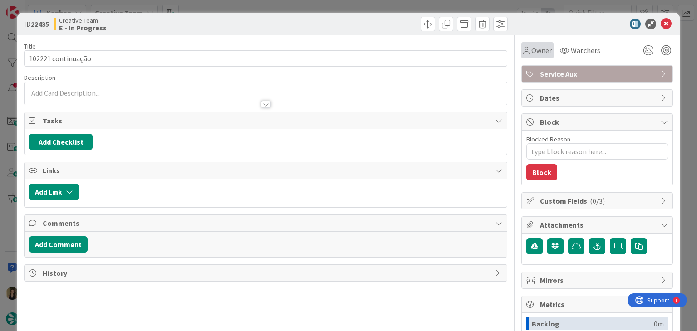
click at [528, 44] on div "Owner" at bounding box center [537, 50] width 32 height 16
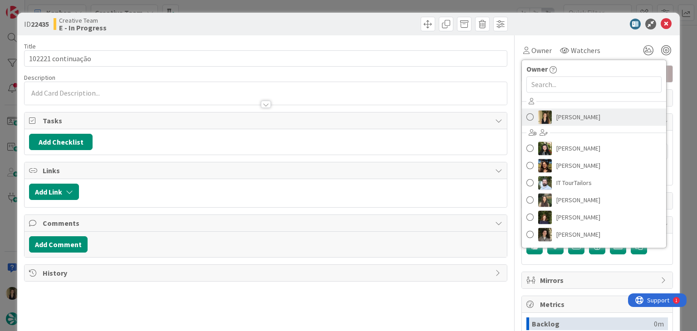
click at [575, 113] on span "[PERSON_NAME]" at bounding box center [578, 117] width 44 height 14
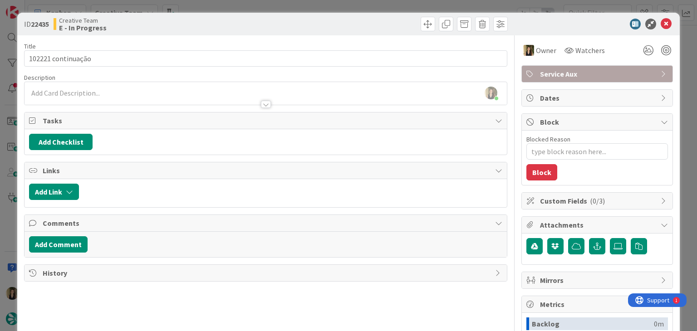
click at [366, 5] on div "ID 22435 Creative Team E - In Progress Title 18 / 128 102221 continuação Descri…" at bounding box center [348, 165] width 697 height 331
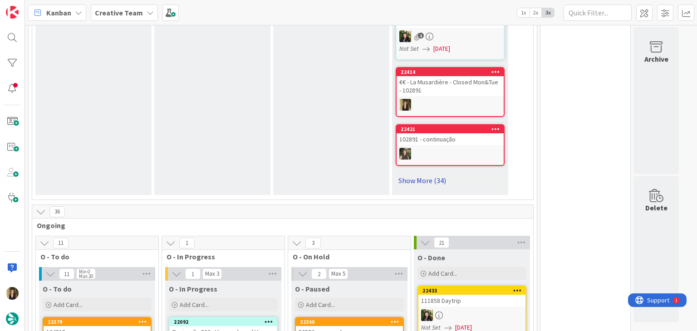
click at [439, 173] on link "Show More (34)" at bounding box center [450, 180] width 109 height 15
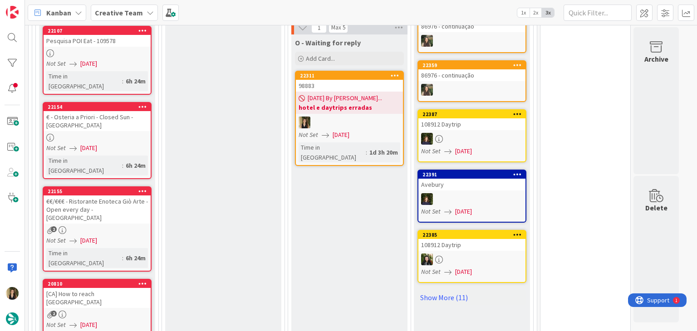
scroll to position [3188, 0]
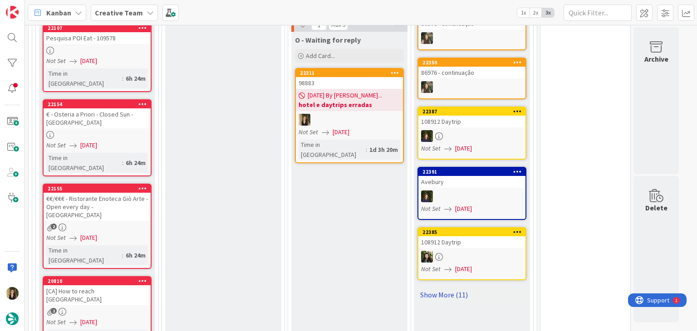
drag, startPoint x: 452, startPoint y: 263, endPoint x: 542, endPoint y: 229, distance: 97.0
click at [452, 288] on link "Show More (11)" at bounding box center [471, 295] width 109 height 15
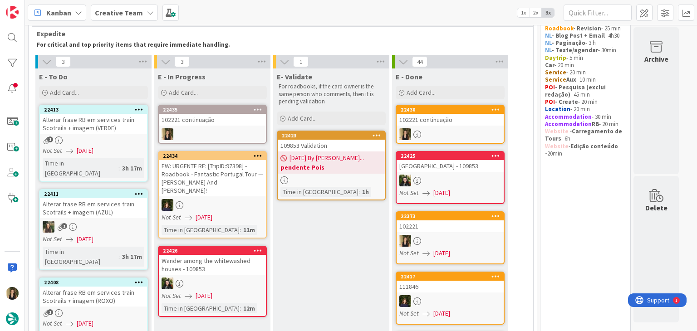
scroll to position [65, 0]
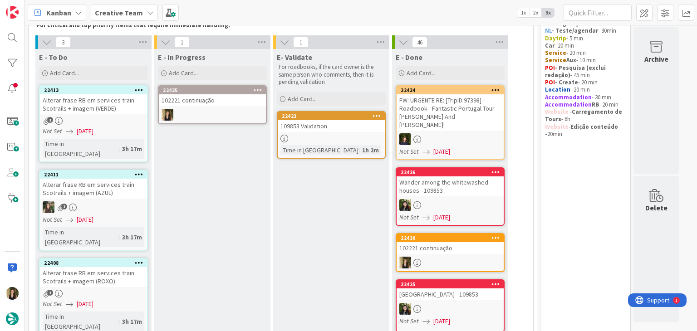
click at [244, 112] on div at bounding box center [212, 115] width 107 height 12
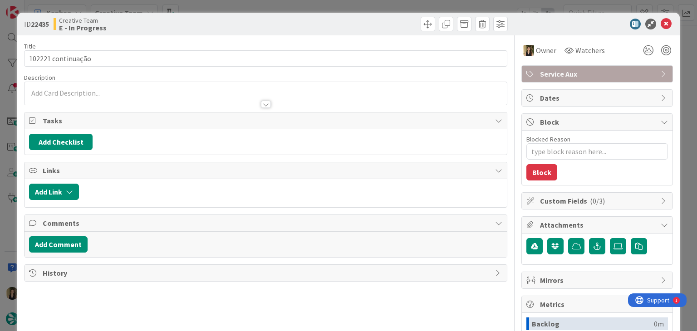
click at [212, 6] on div "ID 22435 Creative Team E - In Progress Title 18 / 128 102221 continuação Descri…" at bounding box center [348, 165] width 697 height 331
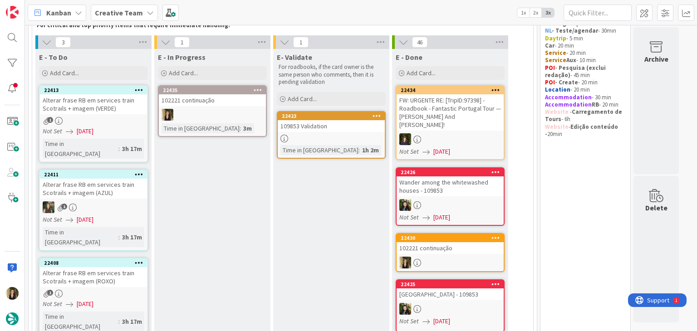
click at [470, 244] on div "102221 continuação" at bounding box center [449, 248] width 107 height 12
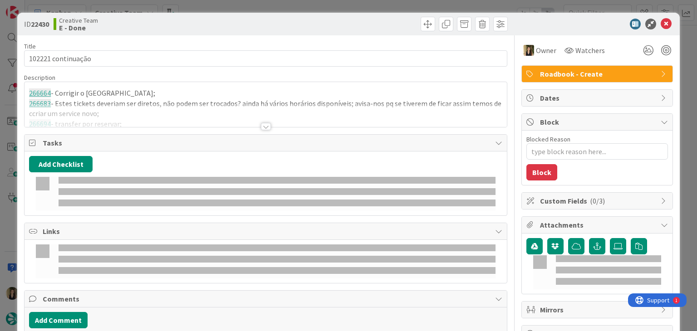
type textarea "x"
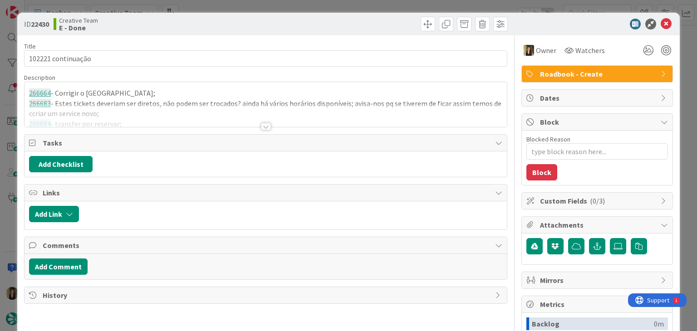
click at [157, 118] on div at bounding box center [265, 115] width 482 height 23
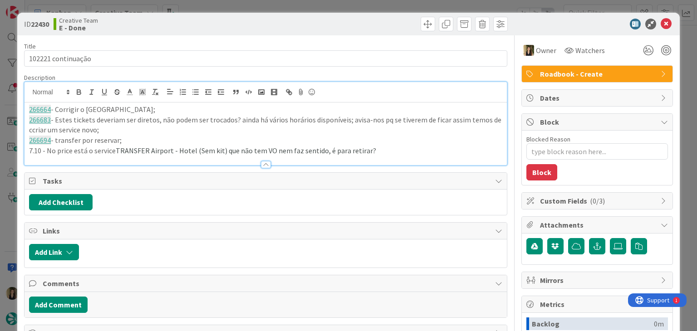
click at [381, 152] on p "7.10 - No price está o service TRANSFER Airport - Hotel (Sem kit) que não tem V…" at bounding box center [265, 151] width 473 height 10
paste div
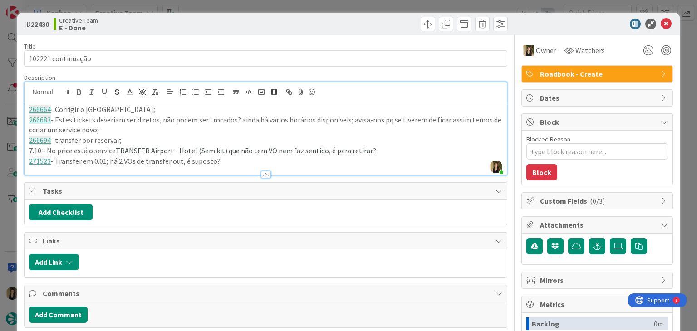
drag, startPoint x: 227, startPoint y: 160, endPoint x: 13, endPoint y: 106, distance: 221.3
click at [13, 106] on div "ID 22430 Creative Team E - Done Title 18 / 128 102221 continuação Description […" at bounding box center [348, 165] width 697 height 331
copy div "266664 - Corrigir o [GEOGRAPHIC_DATA]; 266683 - Estes tickets deveriam ser dire…"
drag, startPoint x: 225, startPoint y: 24, endPoint x: 230, endPoint y: 7, distance: 18.1
click at [225, 23] on div "Creative Team E - Done" at bounding box center [159, 24] width 210 height 15
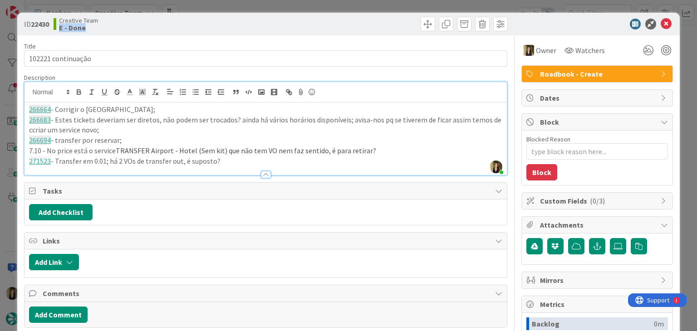
click at [230, 5] on div "ID 22430 Creative Team E - Done Title 18 / 128 102221 continuação Description […" at bounding box center [348, 165] width 697 height 331
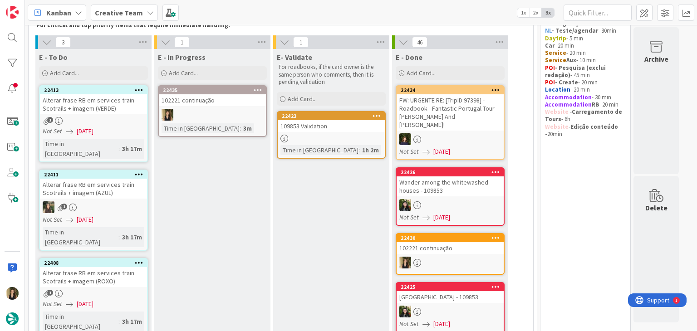
click at [248, 109] on div at bounding box center [212, 115] width 107 height 12
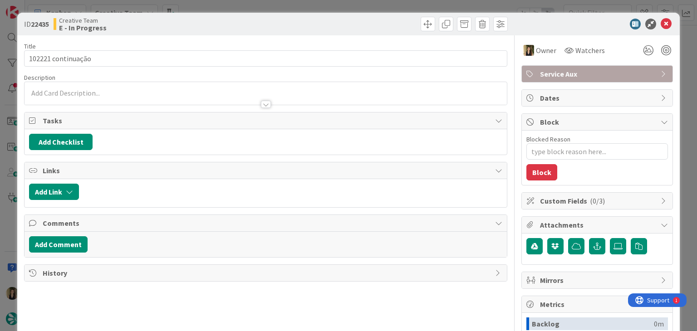
click at [81, 95] on div at bounding box center [265, 100] width 482 height 10
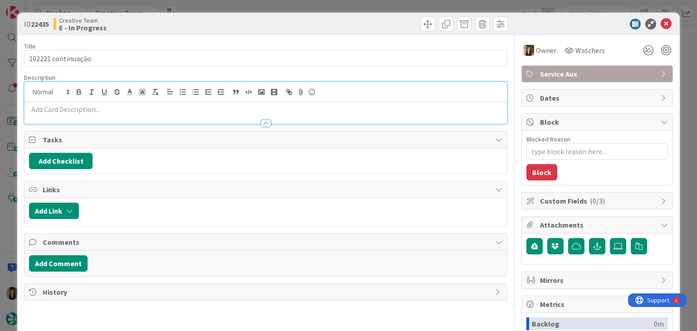
click at [108, 111] on p at bounding box center [265, 109] width 473 height 10
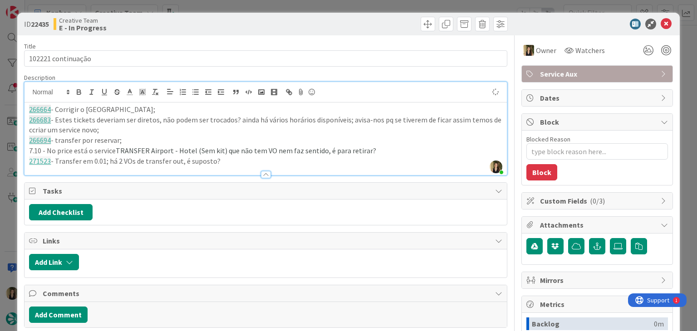
click at [188, 22] on div "Creative Team E - In Progress" at bounding box center [159, 24] width 210 height 15
drag, startPoint x: 229, startPoint y: 162, endPoint x: 15, endPoint y: 107, distance: 220.9
click at [15, 107] on div "ID 22435 Creative Team E - In Progress Title 18 / 128 102221 continuação Descri…" at bounding box center [348, 165] width 697 height 331
copy div "266664 - Corrigir o [GEOGRAPHIC_DATA]; 266683 - Estes tickets deveriam ser dire…"
drag, startPoint x: 197, startPoint y: 26, endPoint x: 217, endPoint y: 3, distance: 30.3
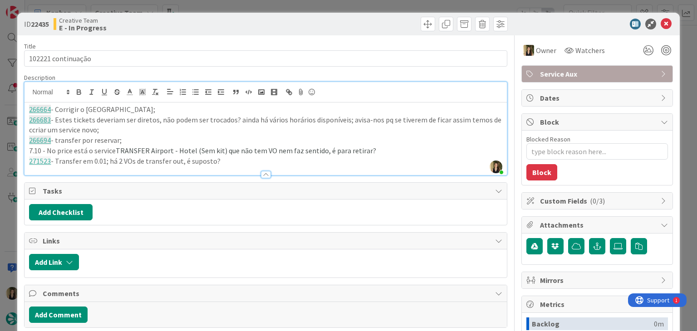
click at [199, 23] on div "Creative Team E - In Progress" at bounding box center [159, 24] width 210 height 15
drag, startPoint x: 218, startPoint y: 2, endPoint x: 238, endPoint y: 10, distance: 21.1
click at [219, 2] on div "ID 22435 Creative Team E - In Progress Title 18 / 128 102221 continuação Descri…" at bounding box center [348, 165] width 697 height 331
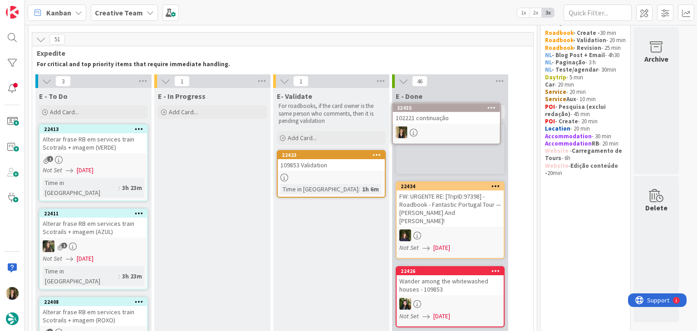
scroll to position [21, 0]
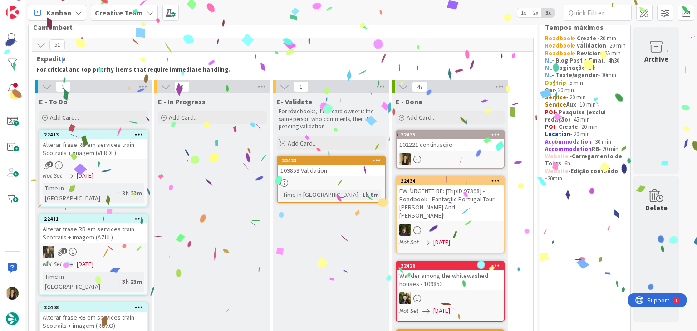
click at [351, 170] on div "109853 Validation" at bounding box center [331, 171] width 107 height 12
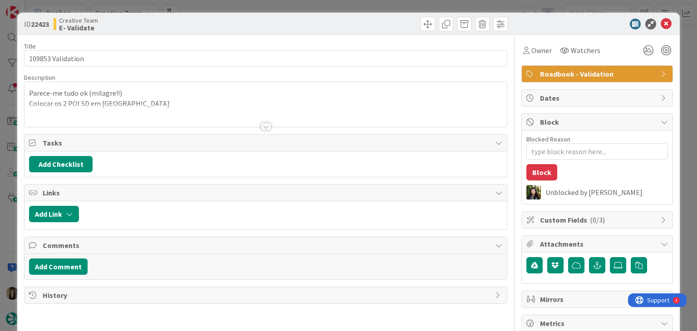
click at [275, 19] on div at bounding box center [387, 24] width 239 height 15
click at [256, 3] on div "ID 22423 Creative Team E- Validate Title 17 / 128 109853 Validation Description…" at bounding box center [348, 165] width 697 height 331
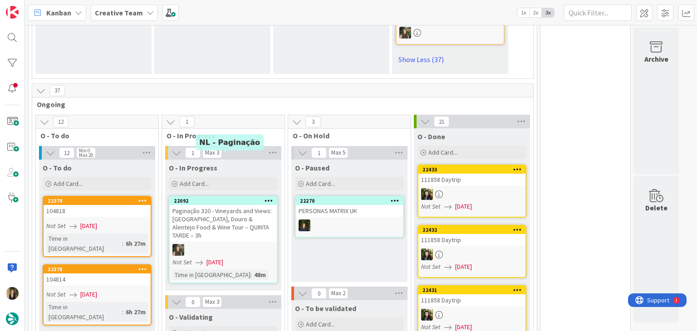
scroll to position [2981, 0]
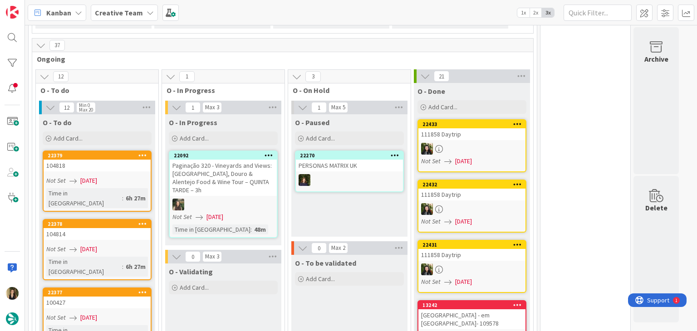
click at [127, 151] on link "22379 104818 Not Set [DATE] Time in [GEOGRAPHIC_DATA] : 6h 27m" at bounding box center [97, 181] width 109 height 61
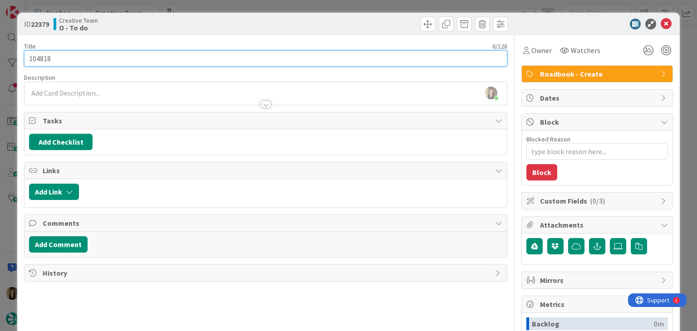
click at [44, 60] on input "104818" at bounding box center [265, 58] width 483 height 16
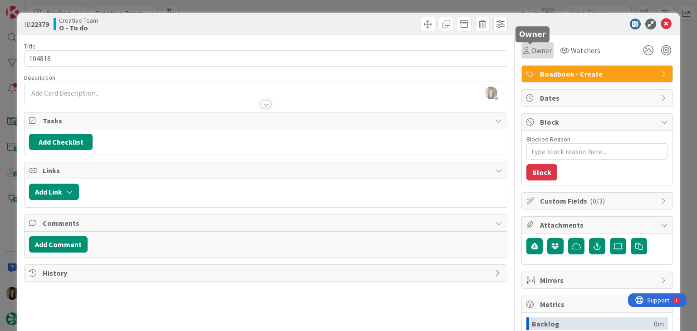
click at [542, 46] on span "Owner" at bounding box center [541, 50] width 20 height 11
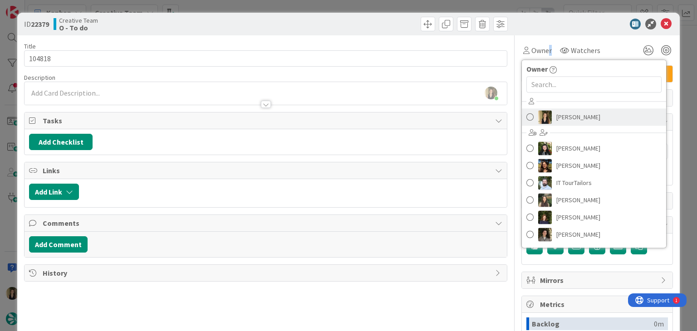
click at [557, 118] on span "[PERSON_NAME]" at bounding box center [578, 117] width 44 height 14
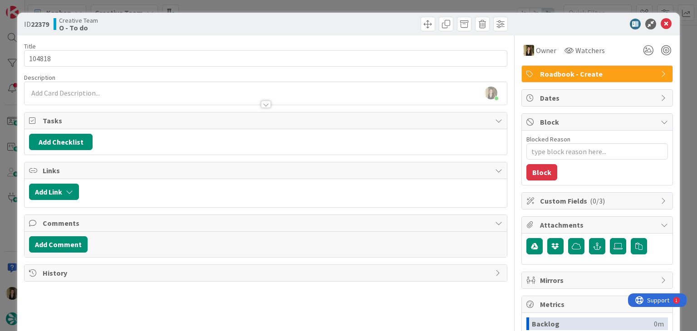
drag, startPoint x: 326, startPoint y: 18, endPoint x: 324, endPoint y: 5, distance: 12.8
click at [325, 18] on div at bounding box center [387, 24] width 239 height 15
click at [323, 4] on div "ID 22379 Creative Team O - To do Title 6 / 128 104818 Description [PERSON_NAME]…" at bounding box center [348, 165] width 697 height 331
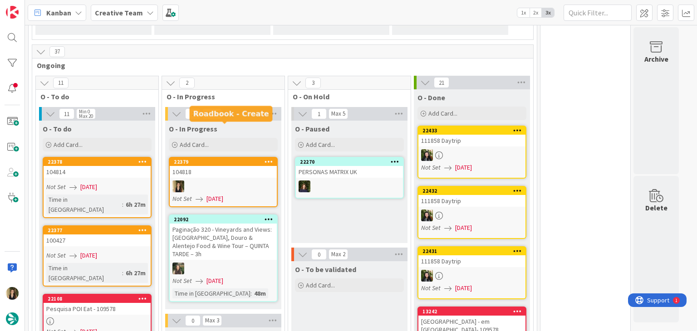
click at [215, 157] on link "22379 104818 Not Set [DATE]" at bounding box center [223, 182] width 109 height 50
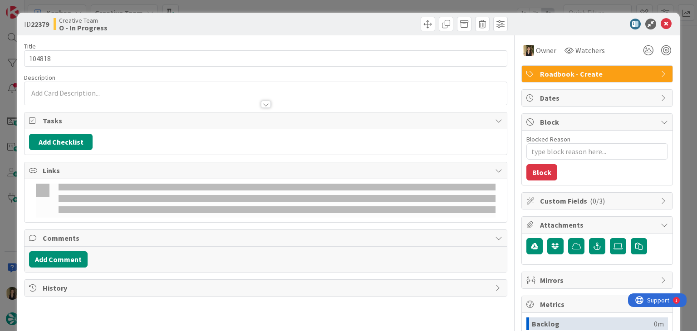
type textarea "x"
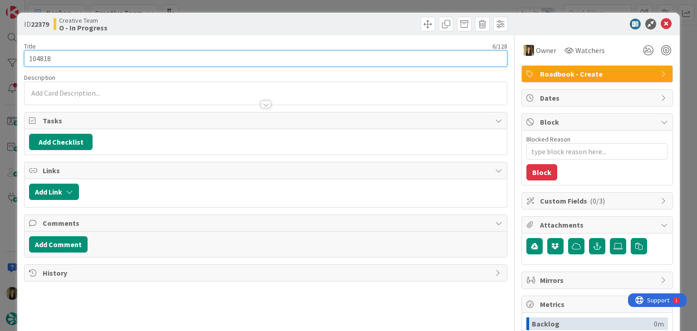
click at [37, 57] on input "104818" at bounding box center [265, 58] width 483 height 16
click at [38, 57] on input "104818" at bounding box center [265, 58] width 483 height 16
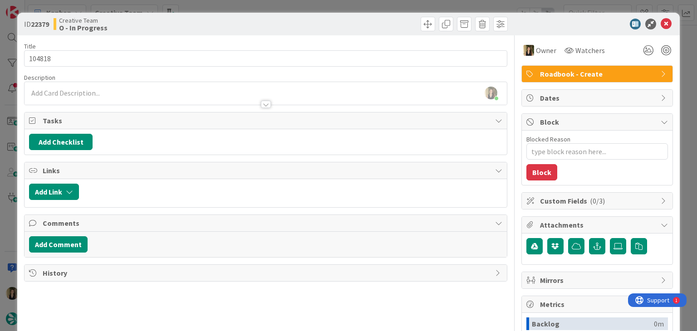
click at [125, 97] on div at bounding box center [265, 100] width 482 height 10
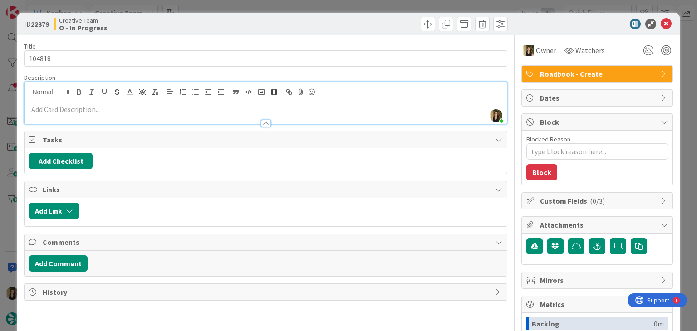
click at [139, 106] on p at bounding box center [265, 109] width 473 height 10
paste div
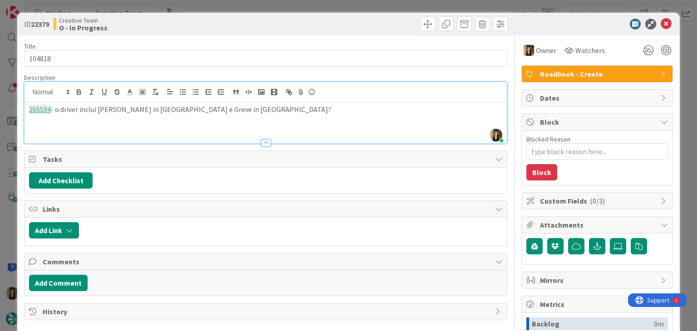
click at [224, 22] on div "Creative Team O - In Progress" at bounding box center [159, 24] width 210 height 15
click at [230, 8] on div "ID 22379 Creative Team O - In Progress Title 6 / 128 104818 Description [PERSON…" at bounding box center [348, 165] width 697 height 331
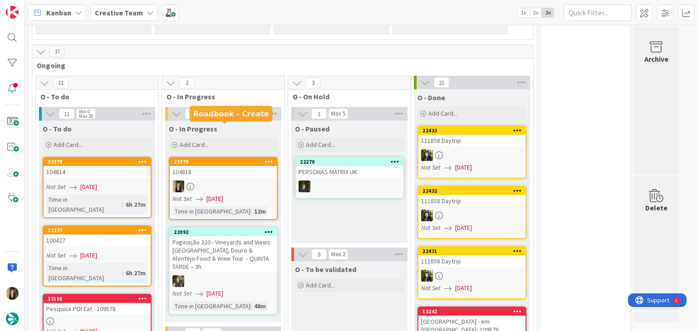
click at [220, 181] on div at bounding box center [223, 187] width 107 height 12
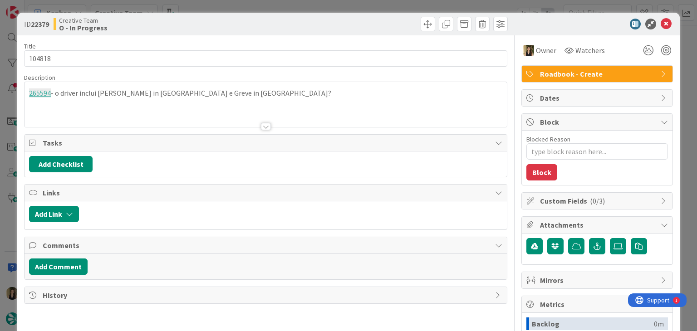
drag, startPoint x: 256, startPoint y: 30, endPoint x: 254, endPoint y: 13, distance: 16.9
click at [256, 29] on div "Creative Team O - In Progress" at bounding box center [159, 24] width 210 height 15
drag, startPoint x: 254, startPoint y: 8, endPoint x: 232, endPoint y: 7, distance: 22.2
click at [254, 7] on div "ID 22379 Creative Team O - In Progress Title 6 / 128 104818 Description 265594 …" at bounding box center [348, 165] width 697 height 331
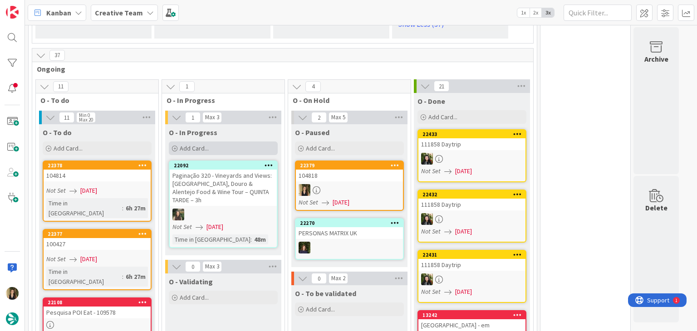
click at [237, 142] on div "Add Card..." at bounding box center [223, 149] width 109 height 14
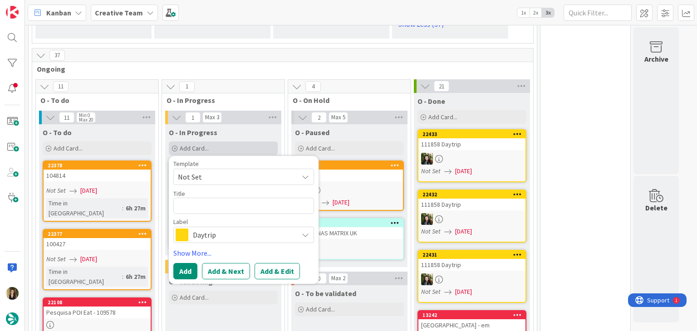
type textarea "x"
type textarea "Siena / [GEOGRAPHIC_DATA] / [GEOGRAPHIC_DATA]"
click at [191, 263] on button "Add" at bounding box center [185, 271] width 24 height 16
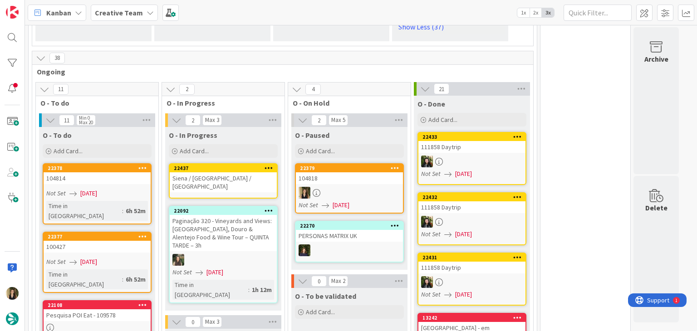
scroll to position [2974, 0]
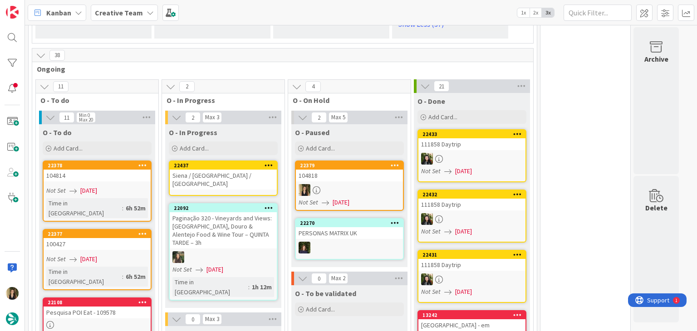
click at [232, 170] on div "Siena / [GEOGRAPHIC_DATA] / [GEOGRAPHIC_DATA]" at bounding box center [223, 180] width 107 height 20
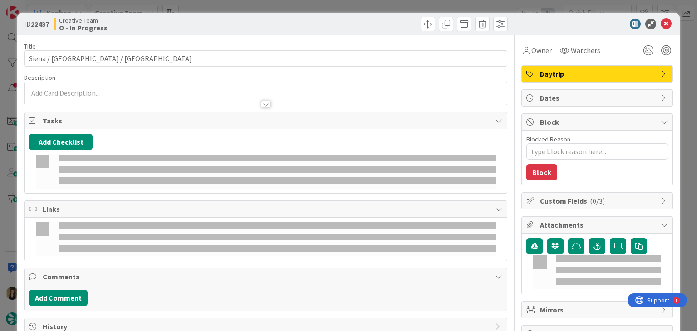
type textarea "x"
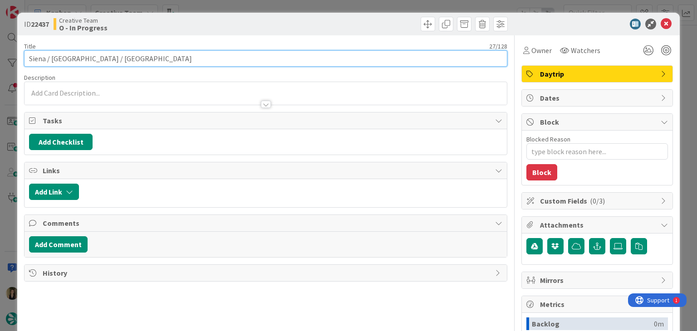
click at [255, 64] on input "Siena / [GEOGRAPHIC_DATA] / [GEOGRAPHIC_DATA]" at bounding box center [265, 58] width 483 height 16
type input "[GEOGRAPHIC_DATA] / [GEOGRAPHIC_DATA] / [GEOGRAPHIC_DATA] -"
type textarea "x"
type input "[GEOGRAPHIC_DATA] / [GEOGRAPHIC_DATA] / [GEOGRAPHIC_DATA] - 104"
type textarea "x"
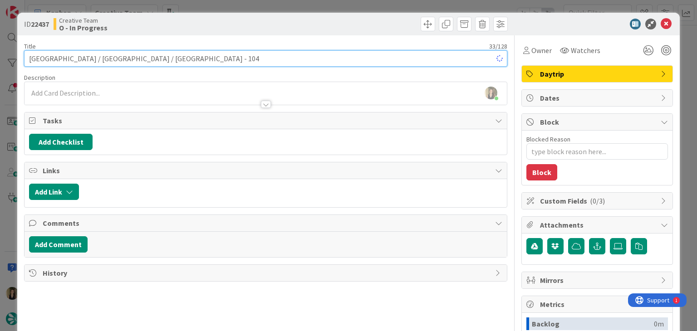
type input "Siena / [GEOGRAPHIC_DATA] / [GEOGRAPHIC_DATA] - 1048"
type textarea "x"
type input "[GEOGRAPHIC_DATA] / [GEOGRAPHIC_DATA] / [GEOGRAPHIC_DATA] - 104818"
type textarea "x"
type input "[GEOGRAPHIC_DATA] / [GEOGRAPHIC_DATA] / [GEOGRAPHIC_DATA] - 104818"
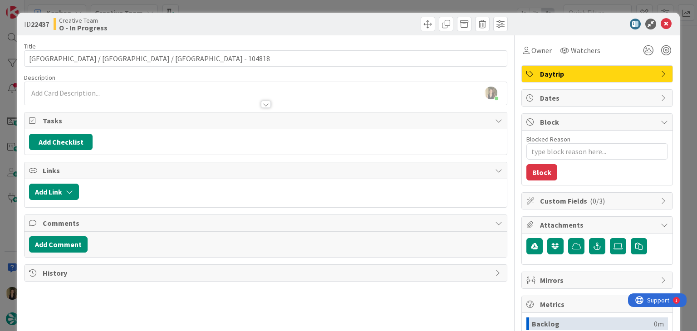
click at [301, 20] on div at bounding box center [387, 24] width 239 height 15
click at [309, 5] on div "ID 22437 Creative Team O - In Progress Title 36 / 128 [GEOGRAPHIC_DATA] / Val d…" at bounding box center [348, 165] width 697 height 331
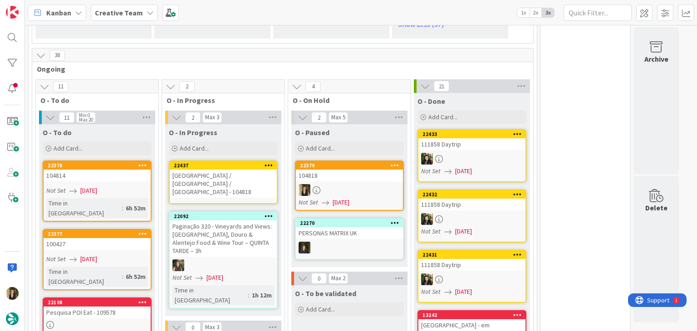
click at [236, 170] on div "[GEOGRAPHIC_DATA] / [GEOGRAPHIC_DATA] / [GEOGRAPHIC_DATA] - 104818" at bounding box center [223, 184] width 107 height 28
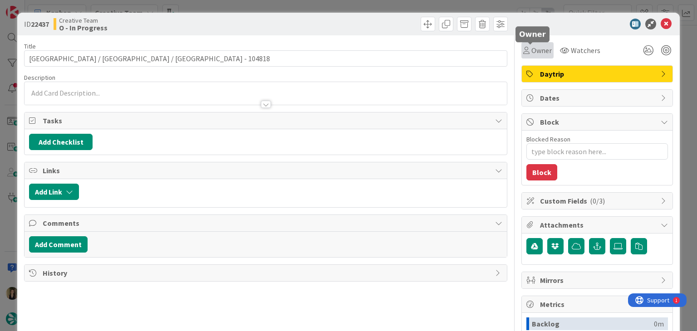
click at [523, 54] on div "Owner" at bounding box center [537, 50] width 29 height 11
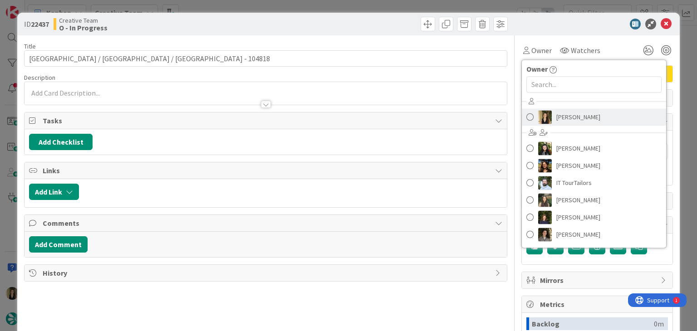
click at [561, 116] on span "[PERSON_NAME]" at bounding box center [578, 117] width 44 height 14
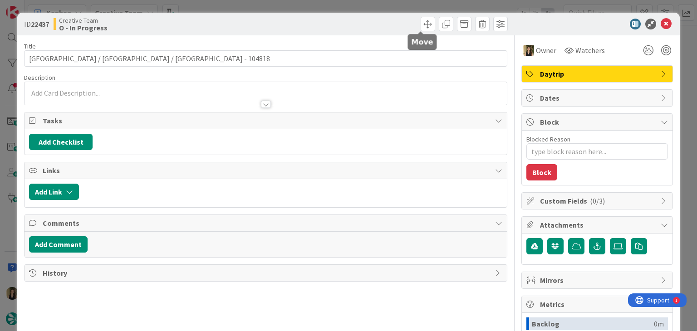
drag, startPoint x: 379, startPoint y: 22, endPoint x: 372, endPoint y: 6, distance: 16.9
click at [378, 20] on div at bounding box center [387, 24] width 239 height 15
click at [371, 4] on div "ID 22437 Creative Team O - In Progress Title 36 / 128 [GEOGRAPHIC_DATA] / Val d…" at bounding box center [348, 165] width 697 height 331
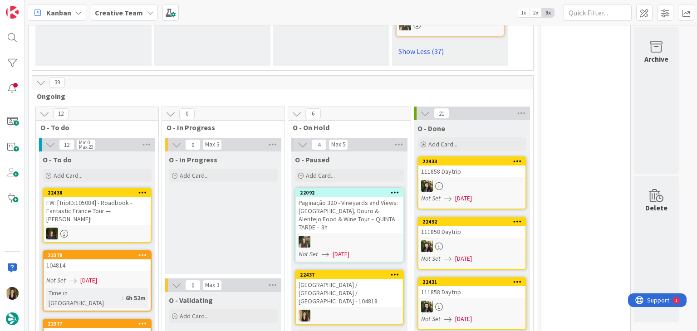
scroll to position [2959, 0]
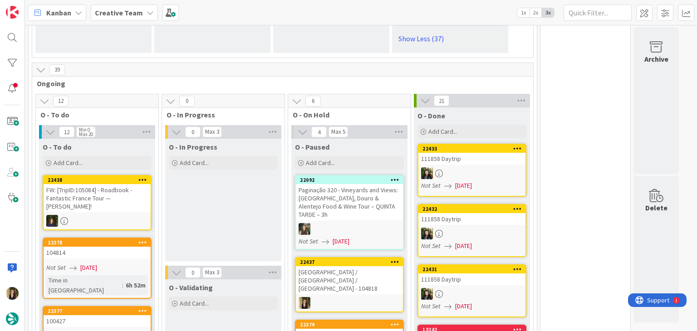
click at [396, 259] on icon at bounding box center [395, 262] width 9 height 6
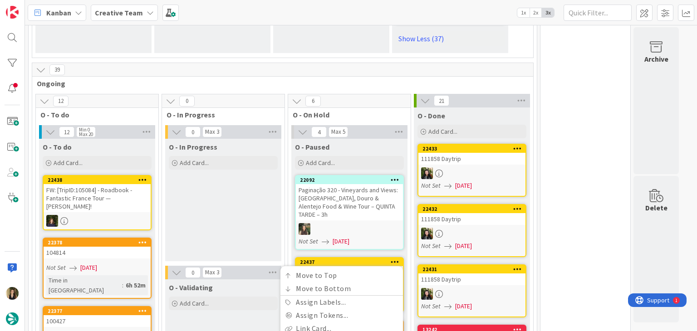
scroll to position [3186, 0]
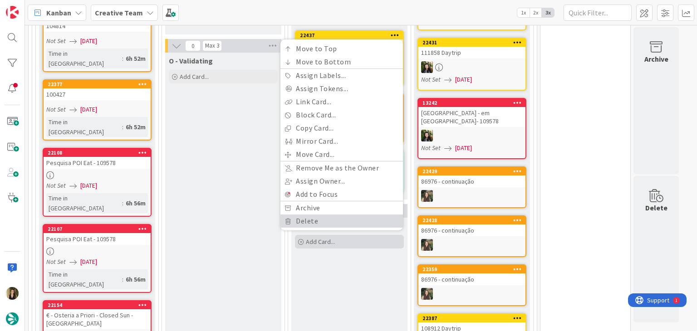
click at [308, 215] on link "Delete" at bounding box center [341, 221] width 122 height 13
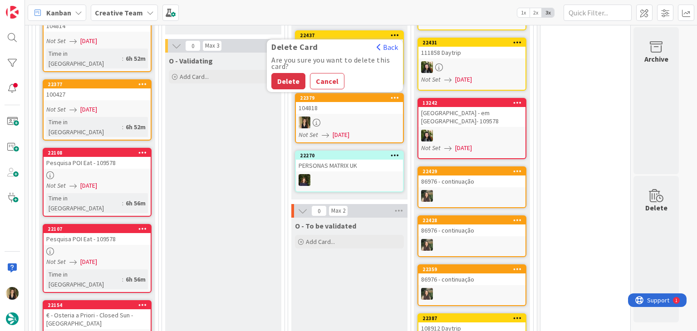
click at [286, 73] on button "Delete" at bounding box center [288, 81] width 34 height 16
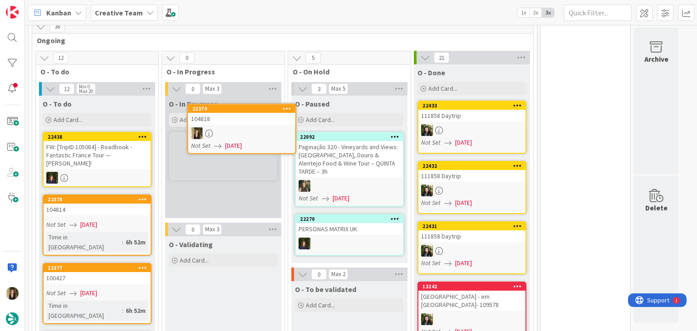
scroll to position [3001, 0]
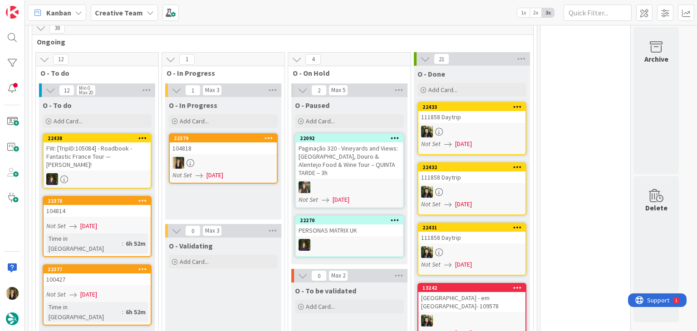
click at [265, 157] on div at bounding box center [223, 163] width 107 height 12
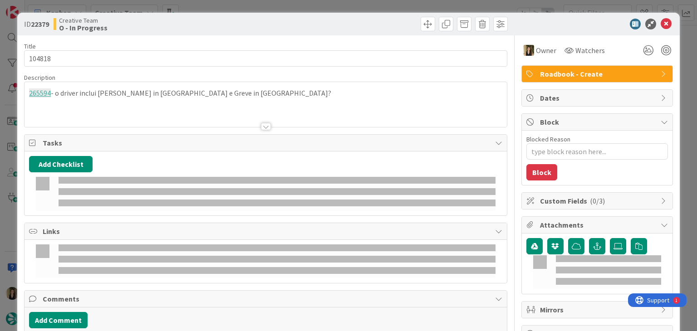
type textarea "x"
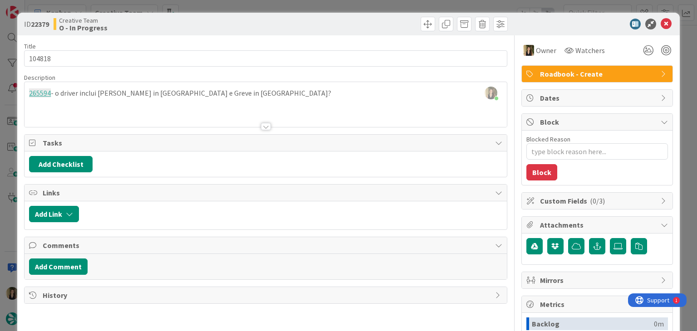
click at [209, 27] on div "Creative Team O - In Progress" at bounding box center [159, 24] width 210 height 15
click at [221, 91] on div "[PERSON_NAME] just joined 265594 - o driver inclui [PERSON_NAME] in [GEOGRAPHIC…" at bounding box center [265, 104] width 482 height 45
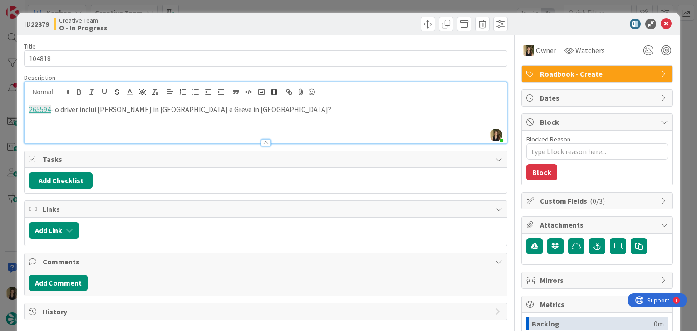
paste div
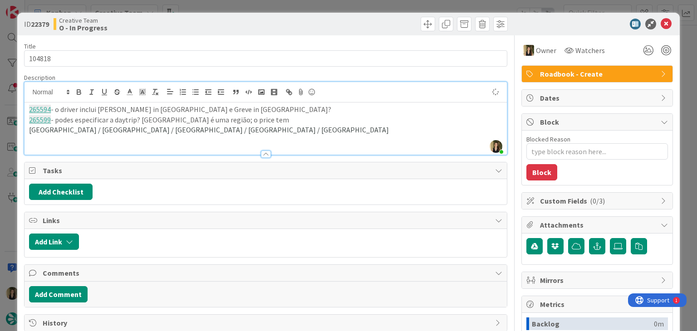
click at [287, 118] on p "265599 - podes especificar a daytrip? [GEOGRAPHIC_DATA] é uma região; o price t…" at bounding box center [265, 120] width 473 height 10
click at [436, 116] on p "265599 - podes especificar a daytrip? [GEOGRAPHIC_DATA] é uma região; o price t…" at bounding box center [265, 125] width 473 height 20
click at [349, 27] on div at bounding box center [387, 24] width 239 height 15
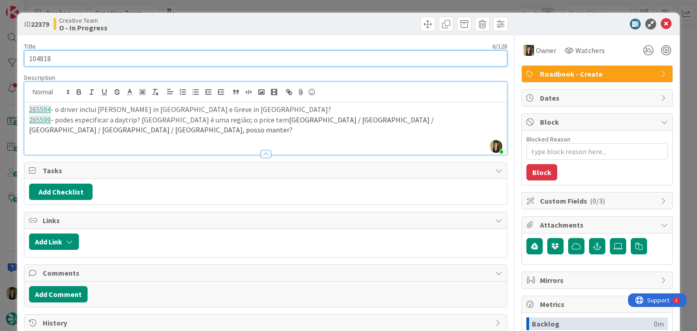
click at [38, 60] on input "104818" at bounding box center [265, 58] width 483 height 16
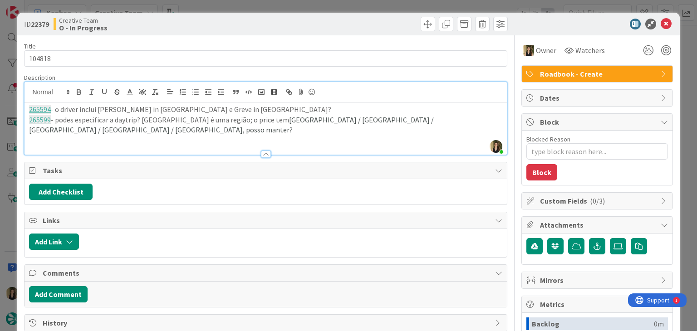
drag, startPoint x: 209, startPoint y: 20, endPoint x: 220, endPoint y: 1, distance: 21.9
click at [209, 20] on div "Creative Team O - In Progress" at bounding box center [159, 24] width 210 height 15
click at [220, 0] on div "ID 22379 Creative Team O - In Progress Title 6 / 128 104818 Description [PERSON…" at bounding box center [348, 165] width 697 height 331
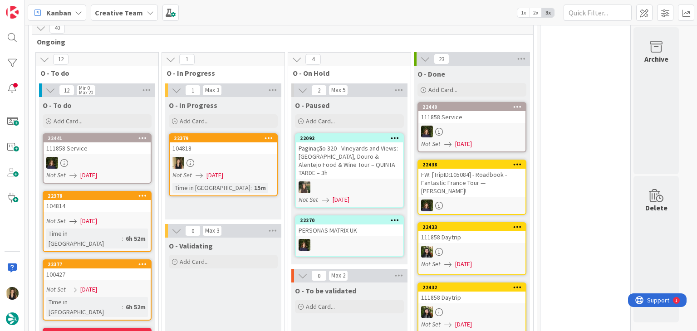
click at [230, 157] on div at bounding box center [223, 163] width 107 height 12
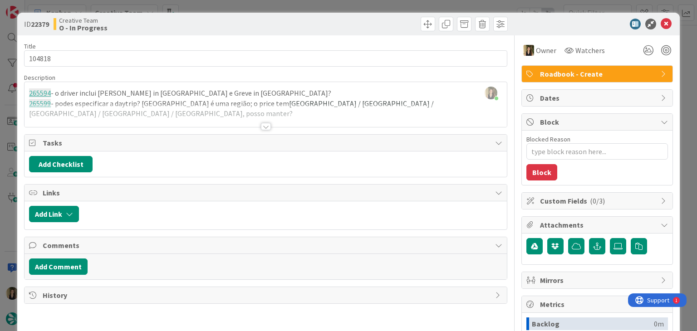
click at [263, 125] on div at bounding box center [266, 126] width 10 height 7
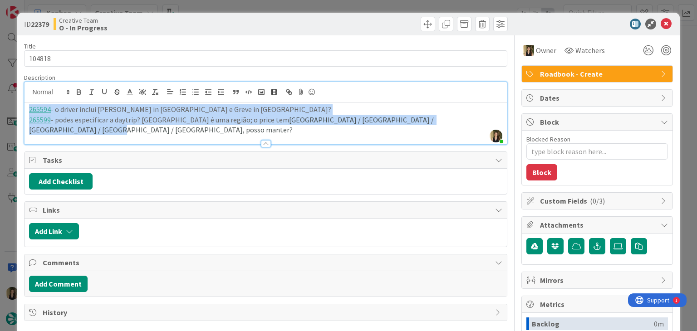
drag, startPoint x: 464, startPoint y: 117, endPoint x: 0, endPoint y: 105, distance: 463.7
click at [0, 105] on div "ID 22379 Creative Team O - In Progress Title 6 / 128 104818 Description [PERSON…" at bounding box center [348, 165] width 697 height 331
copy div "265594 - o driver inclui [PERSON_NAME] in [GEOGRAPHIC_DATA] e Greve in [GEOGRAP…"
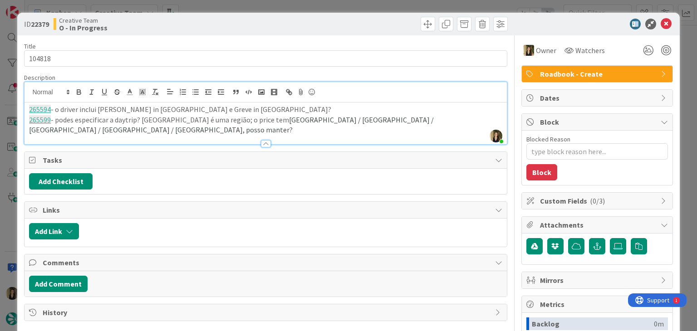
drag, startPoint x: 226, startPoint y: 26, endPoint x: 226, endPoint y: 20, distance: 5.4
click at [226, 26] on div "Creative Team O - In Progress" at bounding box center [159, 24] width 210 height 15
click at [232, 8] on div "ID 22379 Creative Team O - In Progress Title 6 / 128 104818 Description [PERSON…" at bounding box center [348, 165] width 697 height 331
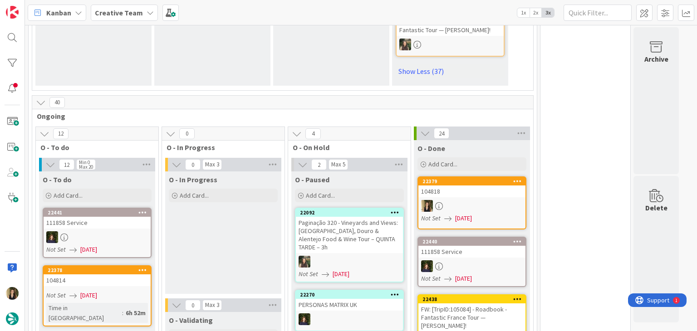
scroll to position [2906, 0]
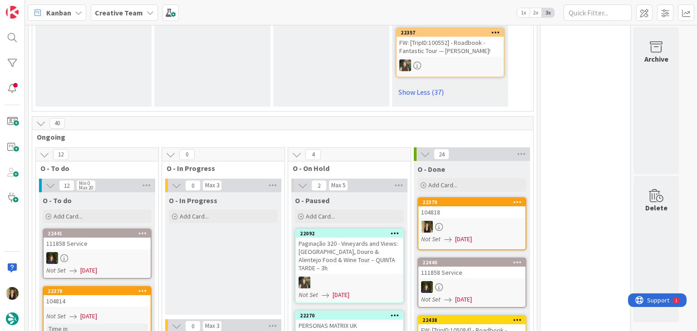
click at [176, 239] on div "O - In Progress Add Card... Template Not Set Title 0 / 128 Label Daytrip Show M…" at bounding box center [223, 253] width 116 height 122
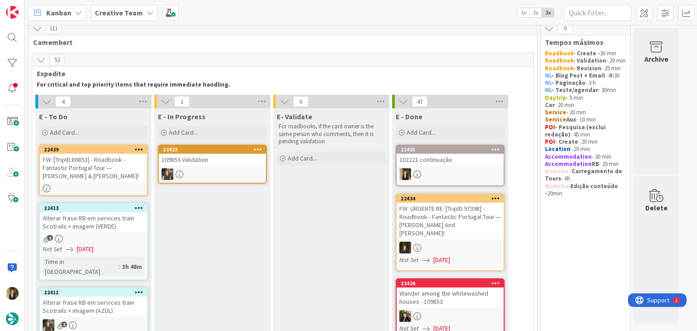
scroll to position [0, 0]
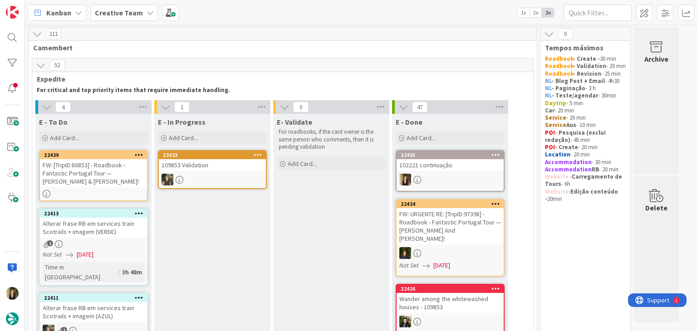
click at [98, 190] on div at bounding box center [93, 194] width 107 height 8
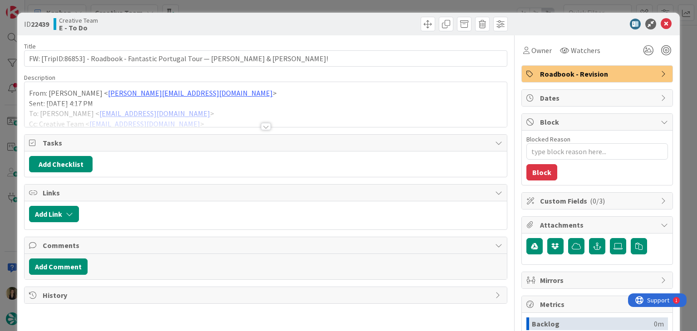
click at [261, 126] on div at bounding box center [266, 126] width 10 height 7
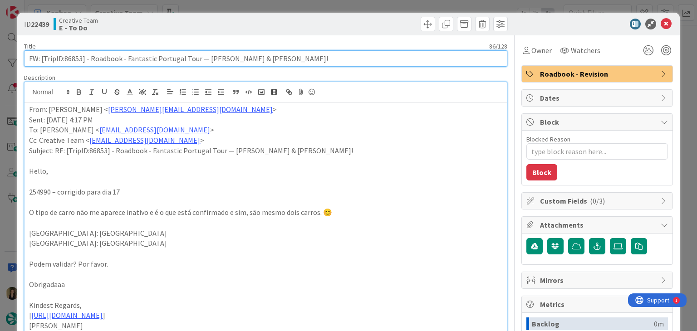
click at [74, 56] on input "FW: [TripID:86853] - Roadbook - Fantastic Portugal Tour — [PERSON_NAME] & [PERS…" at bounding box center [265, 58] width 483 height 16
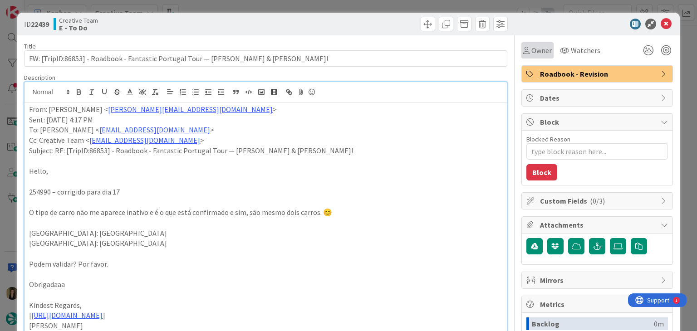
click at [533, 54] on span "Owner" at bounding box center [541, 50] width 20 height 11
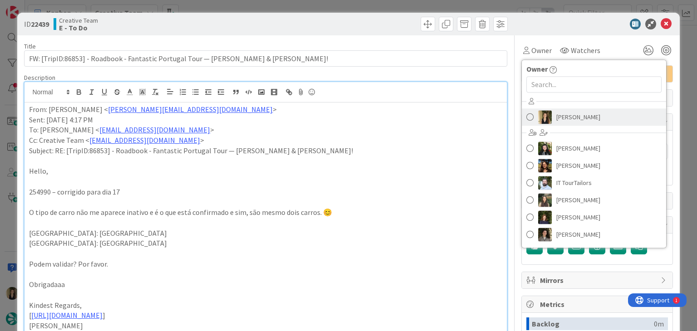
click at [590, 122] on link "[PERSON_NAME]" at bounding box center [594, 116] width 144 height 17
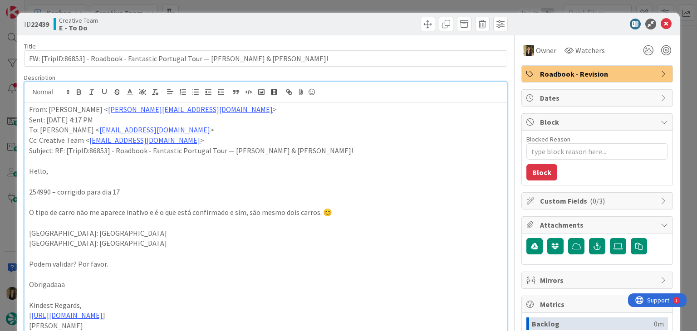
drag, startPoint x: 328, startPoint y: 21, endPoint x: 326, endPoint y: 15, distance: 6.3
click at [327, 21] on div at bounding box center [387, 24] width 239 height 15
click at [321, 10] on div "ID 22439 Creative Team E - To Do Title 86 / 128 FW: [TripID:86853] - Roadbook -…" at bounding box center [348, 165] width 697 height 331
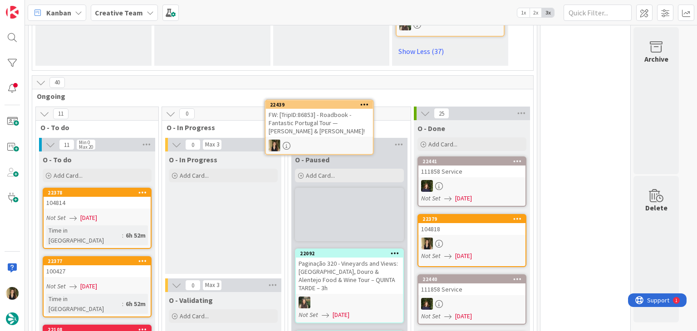
scroll to position [2937, 0]
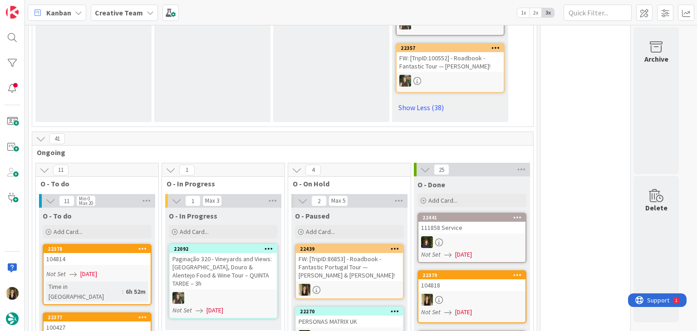
click at [350, 132] on div "41" at bounding box center [282, 139] width 501 height 14
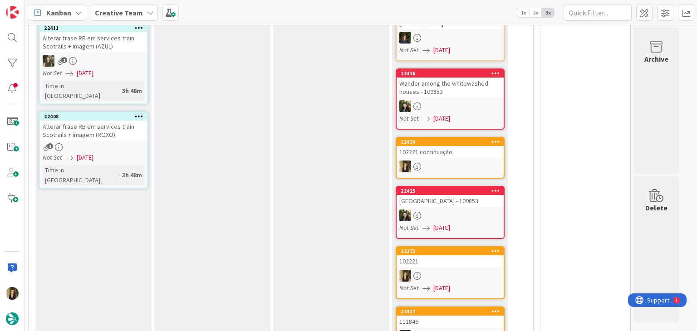
scroll to position [35, 0]
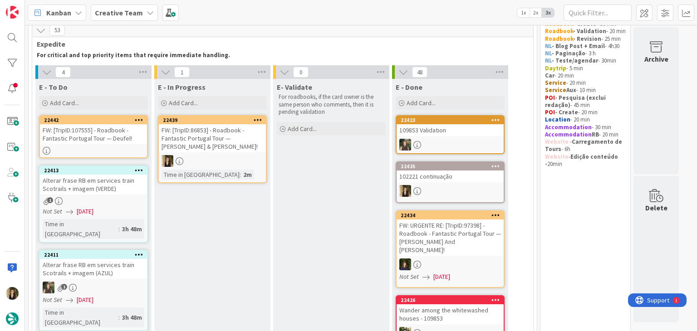
click at [250, 170] on div "Time in Column : 2m" at bounding box center [212, 175] width 102 height 10
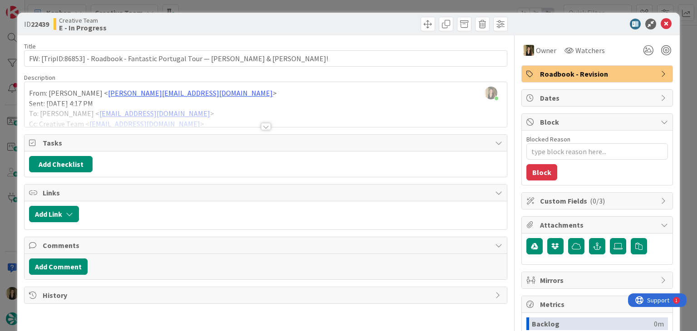
click at [262, 129] on div at bounding box center [266, 126] width 10 height 7
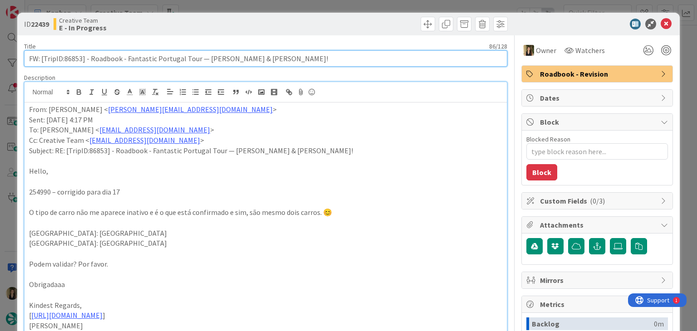
click at [73, 54] on input "FW: [TripID:86853] - Roadbook - Fantastic Portugal Tour — [PERSON_NAME] & [PERS…" at bounding box center [265, 58] width 483 height 16
click at [74, 54] on input "FW: [TripID:86853] - Roadbook - Fantastic Portugal Tour — [PERSON_NAME] & [PERS…" at bounding box center [265, 58] width 483 height 16
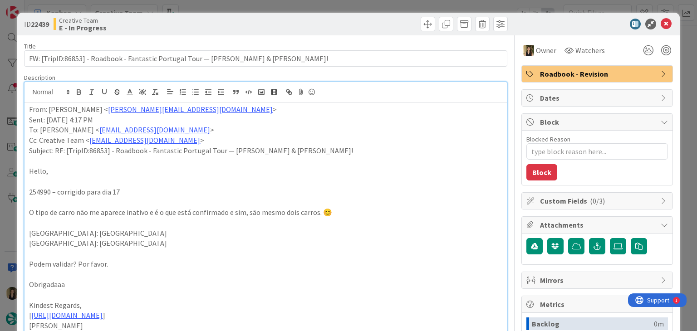
click at [239, 22] on div "Creative Team E - In Progress" at bounding box center [159, 24] width 210 height 15
click at [244, 6] on div "ID 22439 Creative Team E - In Progress Title 86 / 128 FW: [TripID:86853] - Road…" at bounding box center [348, 165] width 697 height 331
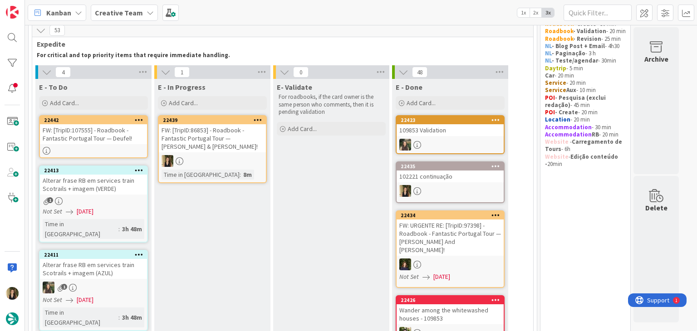
click at [222, 158] on div at bounding box center [212, 161] width 107 height 12
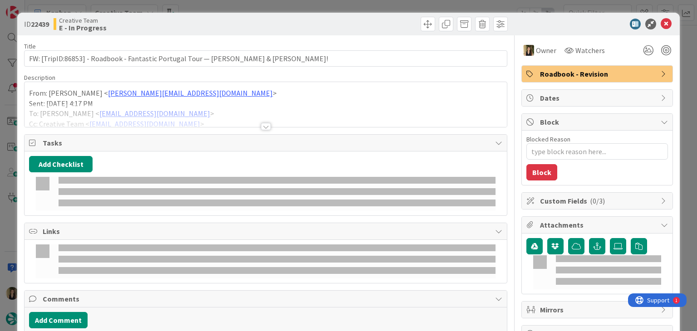
type textarea "x"
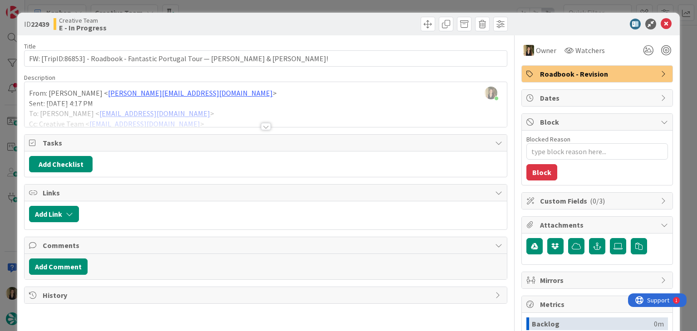
click at [264, 122] on div at bounding box center [265, 115] width 482 height 23
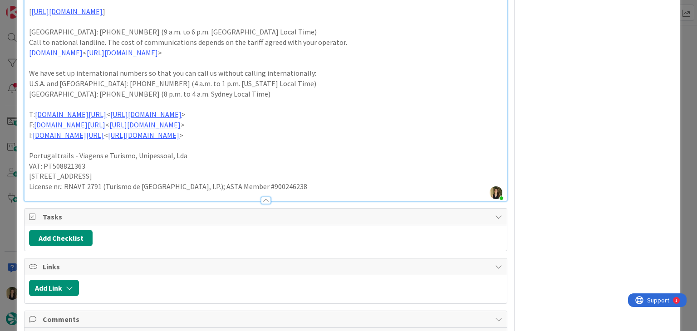
scroll to position [770, 0]
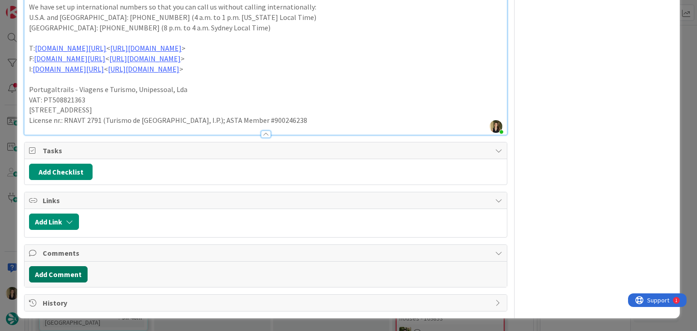
click at [74, 273] on button "Add Comment" at bounding box center [58, 274] width 59 height 16
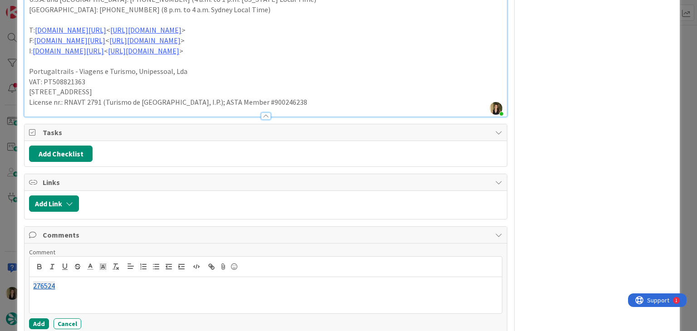
scroll to position [835, 0]
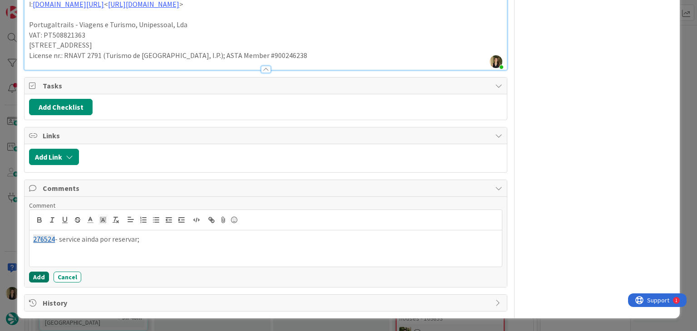
click at [33, 280] on button "Add" at bounding box center [39, 277] width 20 height 11
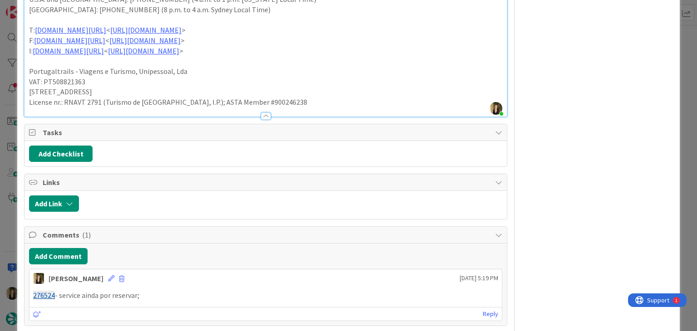
scroll to position [826, 0]
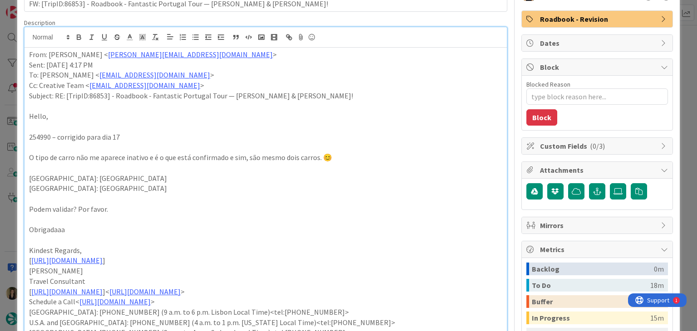
scroll to position [0, 0]
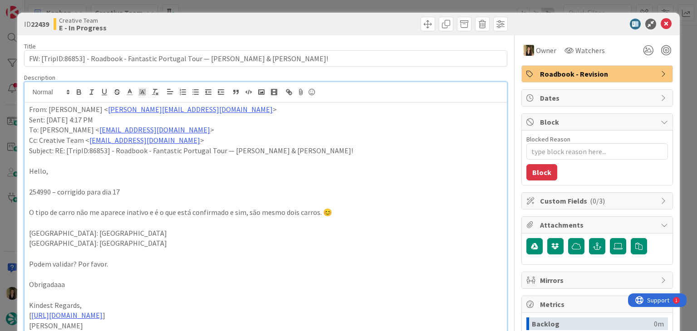
click at [357, 5] on div "ID 22439 Creative Team E - In Progress Title 86 / 128 FW: [TripID:86853] - Road…" at bounding box center [348, 165] width 697 height 331
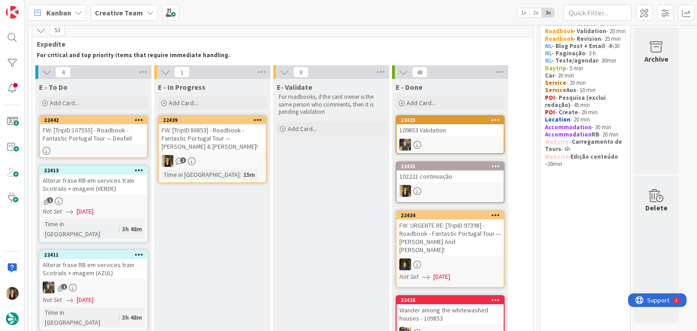
click at [238, 152] on link "22439 FW: [TripID:86853] - Roadbook - Fantastic Portugal Tour — [PERSON_NAME] &…" at bounding box center [212, 149] width 109 height 68
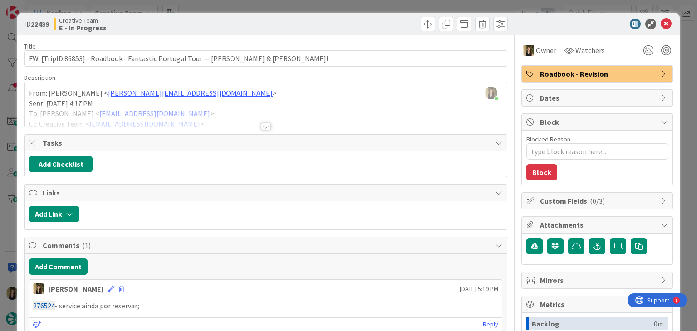
click at [570, 74] on span "Roadbook - Revision" at bounding box center [598, 73] width 116 height 11
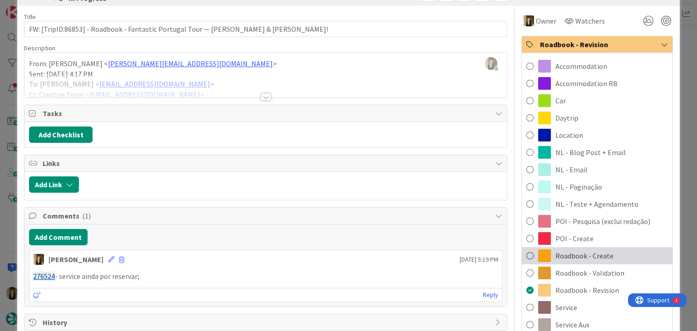
scroll to position [45, 0]
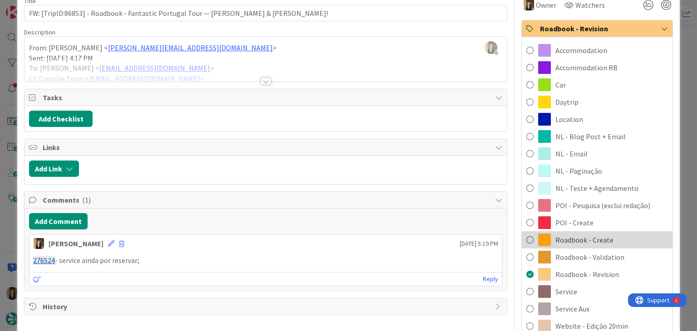
click at [594, 244] on span "Roadbook - Create" at bounding box center [584, 240] width 58 height 11
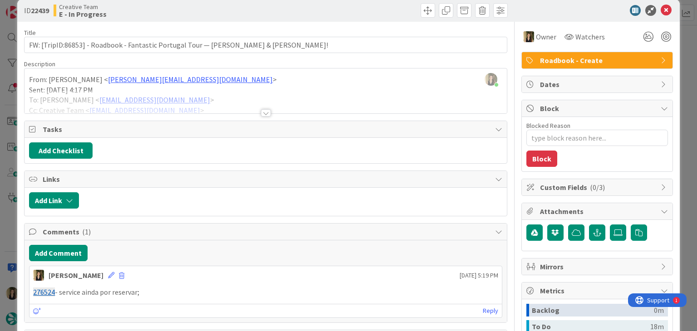
scroll to position [0, 0]
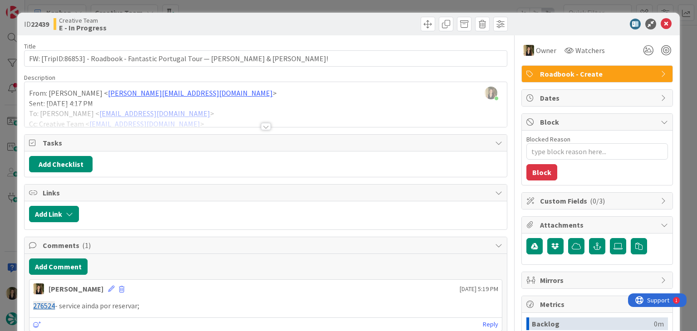
drag, startPoint x: 318, startPoint y: 24, endPoint x: 315, endPoint y: 7, distance: 16.9
click at [317, 21] on div at bounding box center [387, 24] width 239 height 15
click at [315, 1] on div "ID 22439 Creative Team E - In Progress Title 86 / 128 FW: [TripID:86853] - Road…" at bounding box center [348, 165] width 697 height 331
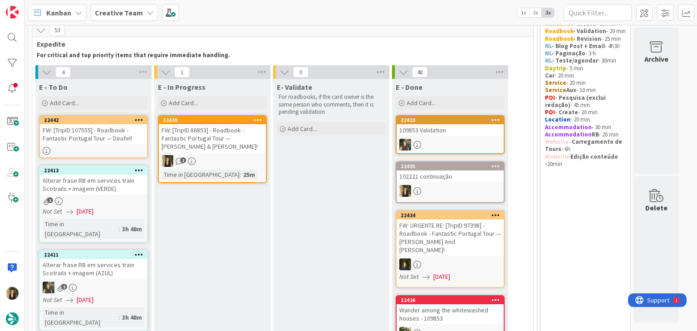
click at [224, 142] on div "FW: [TripID:86853] - Roadbook - Fantastic Portugal Tour — [PERSON_NAME] & [PERS…" at bounding box center [212, 138] width 107 height 28
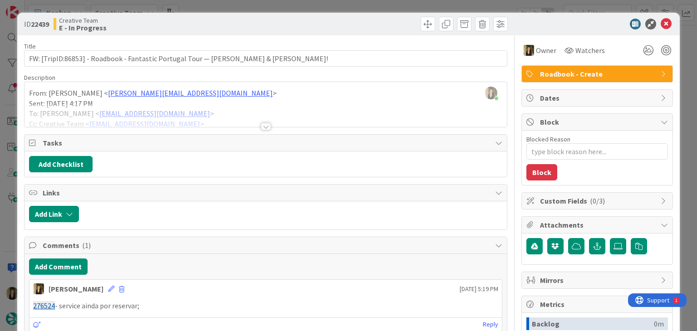
drag, startPoint x: 250, startPoint y: 20, endPoint x: 259, endPoint y: 3, distance: 19.7
click at [251, 19] on div "Creative Team E - In Progress" at bounding box center [159, 24] width 210 height 15
click at [264, 5] on div "ID 22439 Creative Team E - In Progress Title 86 / 128 FW: [TripID:86853] - Road…" at bounding box center [348, 165] width 697 height 331
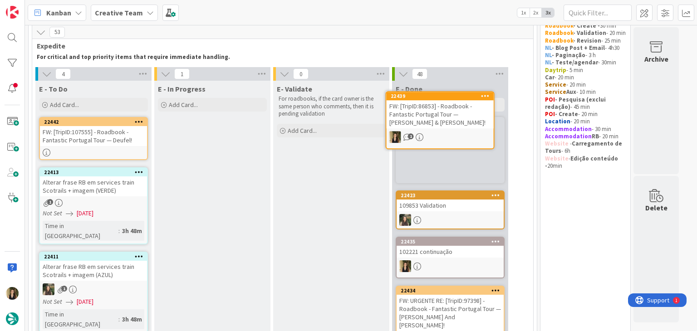
scroll to position [32, 0]
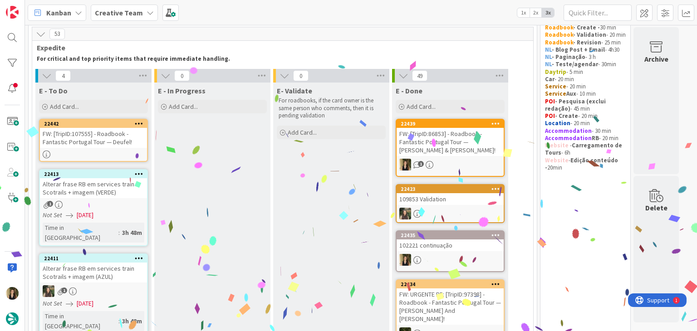
click at [439, 160] on div "1" at bounding box center [449, 165] width 107 height 12
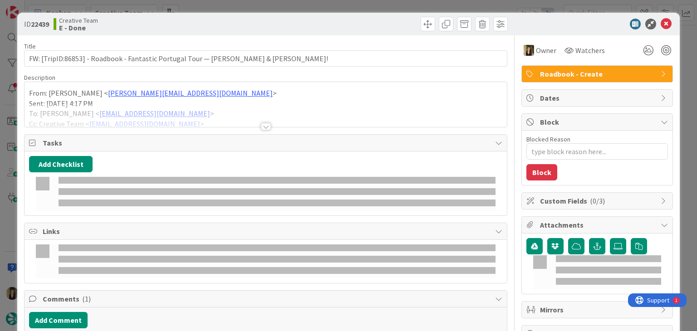
type textarea "x"
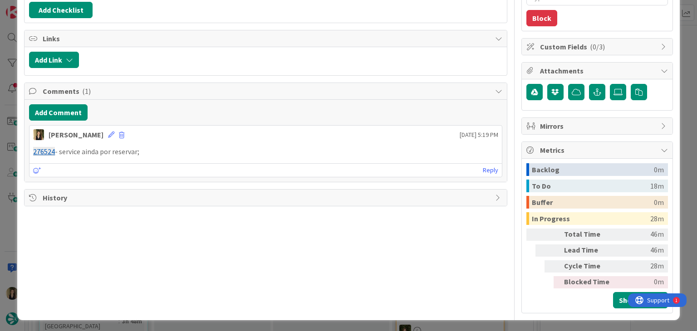
drag, startPoint x: 150, startPoint y: 151, endPoint x: 20, endPoint y: 153, distance: 130.2
click at [20, 153] on div "ID 22439 Creative Team E - Done Title 86 / 128 FW: [TripID:86853] - Roadbook - …" at bounding box center [348, 89] width 662 height 462
copy p "276524 - service ainda por reservar;"
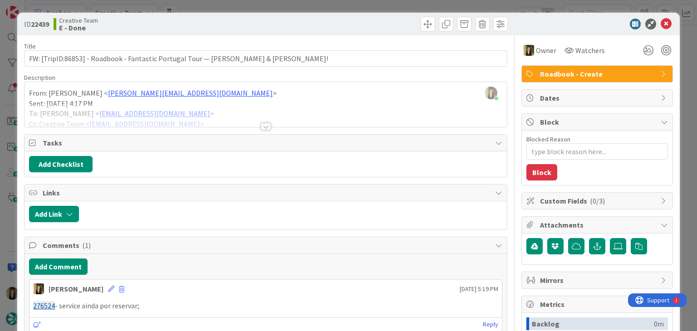
click at [214, 22] on div "Creative Team E - Done" at bounding box center [159, 24] width 210 height 15
click at [220, 5] on div "ID 22439 Creative Team E - Done Title 86 / 128 FW: [TripID:86853] - Roadbook - …" at bounding box center [348, 165] width 697 height 331
